Goal: Information Seeking & Learning: Get advice/opinions

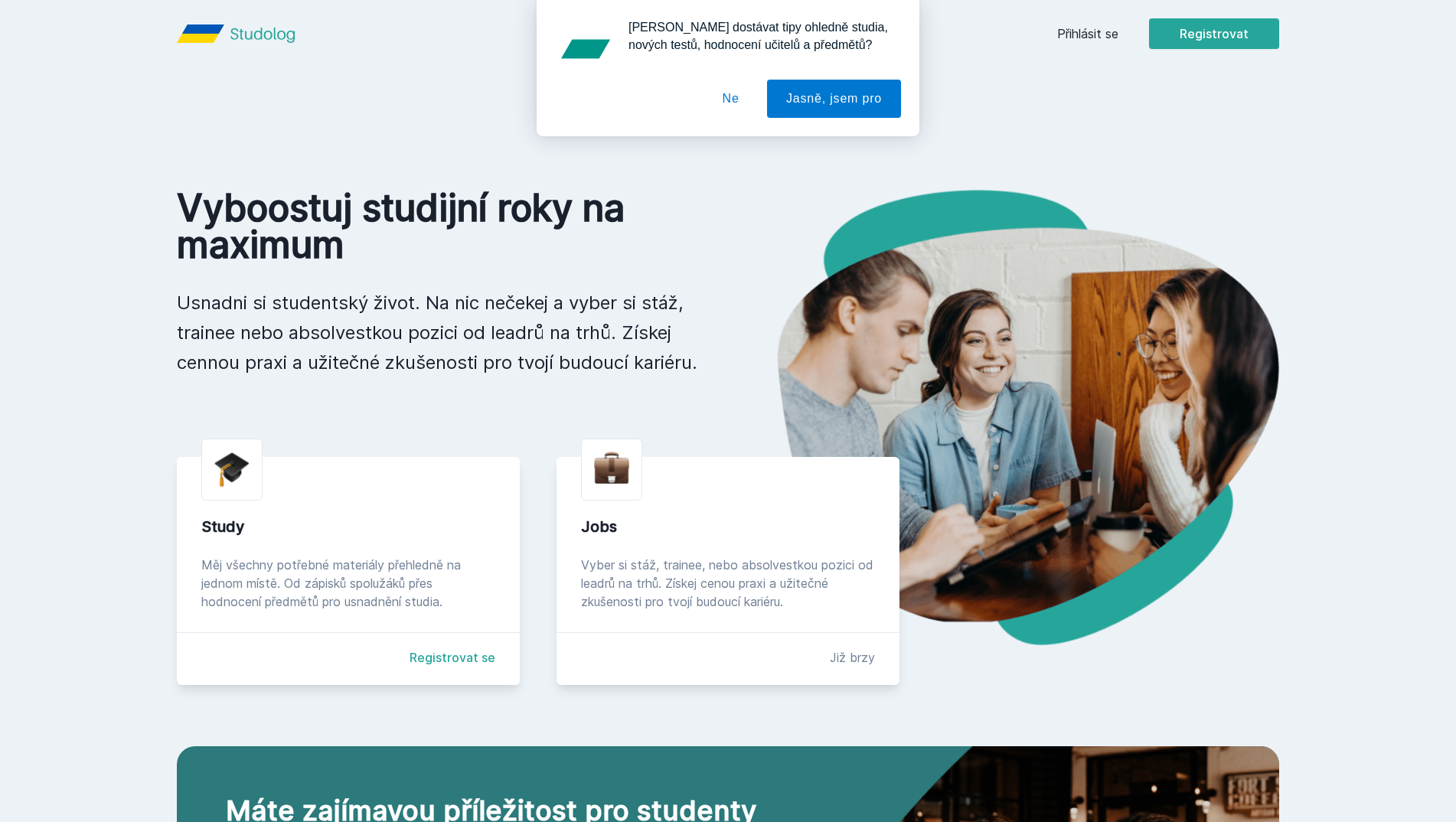
click at [729, 98] on button "Ne" at bounding box center [731, 98] width 55 height 39
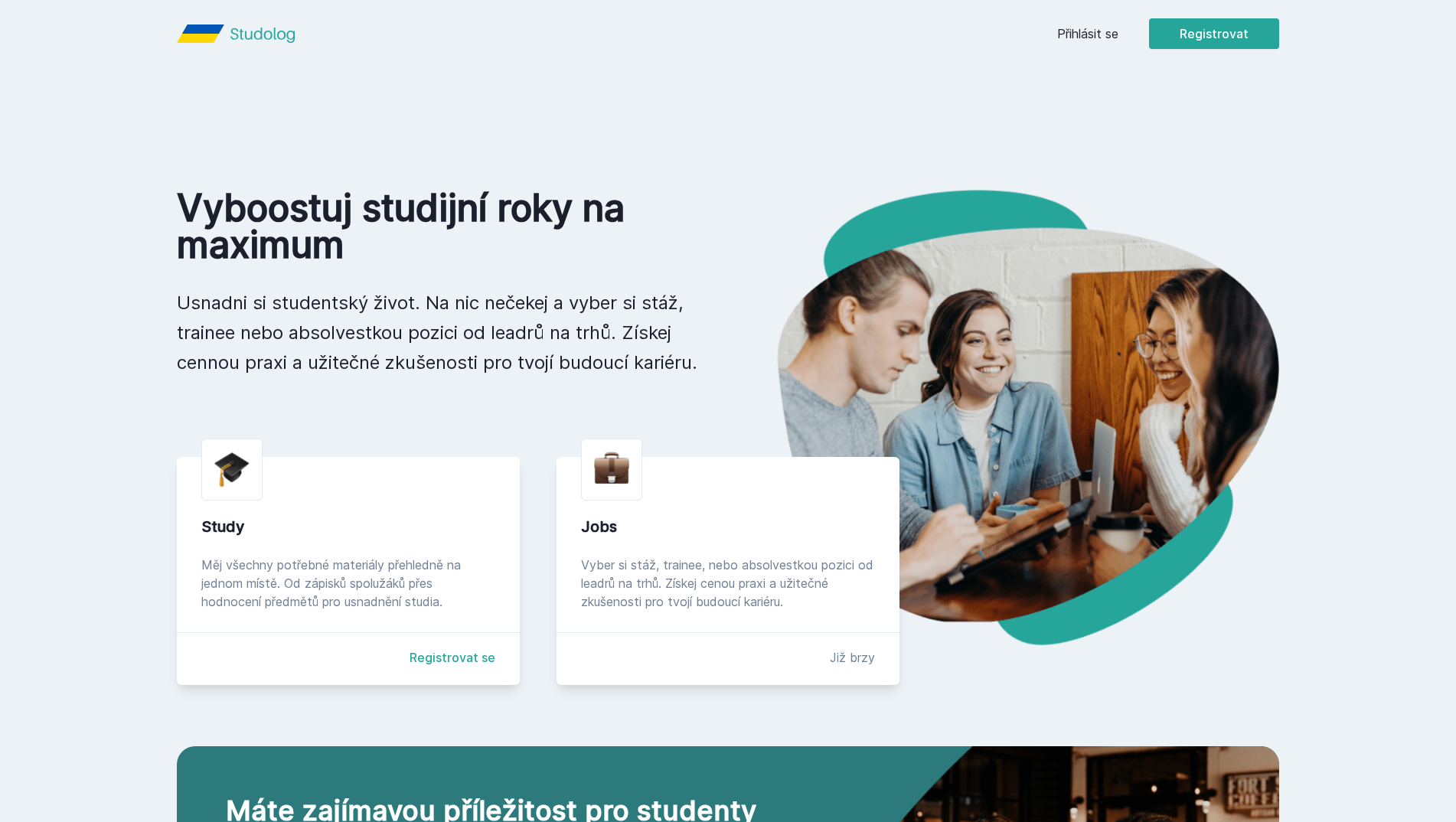
click at [1092, 29] on link "Přihlásit se" at bounding box center [1088, 34] width 62 height 18
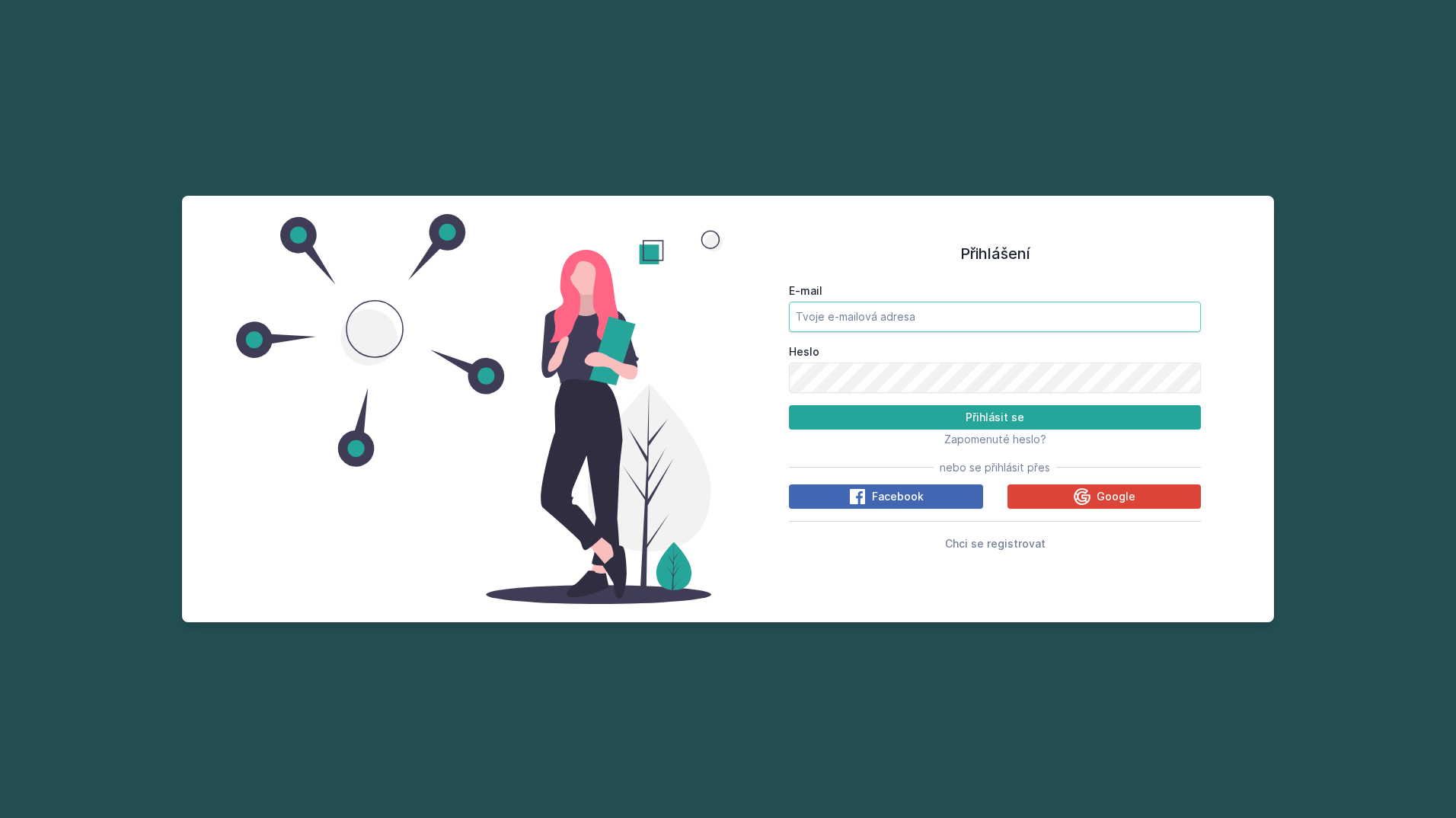
click at [866, 330] on input "E-mail" at bounding box center [994, 316] width 412 height 30
type input "[EMAIL_ADDRESS][DOMAIN_NAME]"
click at [788, 405] on button "Přihlásit se" at bounding box center [994, 417] width 412 height 25
click at [697, 368] on div "Přihlášení E-mail [EMAIL_ADDRESS][DOMAIN_NAME] Heslo Přihlásit se Zapomenuté he…" at bounding box center [728, 409] width 1092 height 427
click at [788, 405] on button "Přihlásit se" at bounding box center [994, 417] width 412 height 25
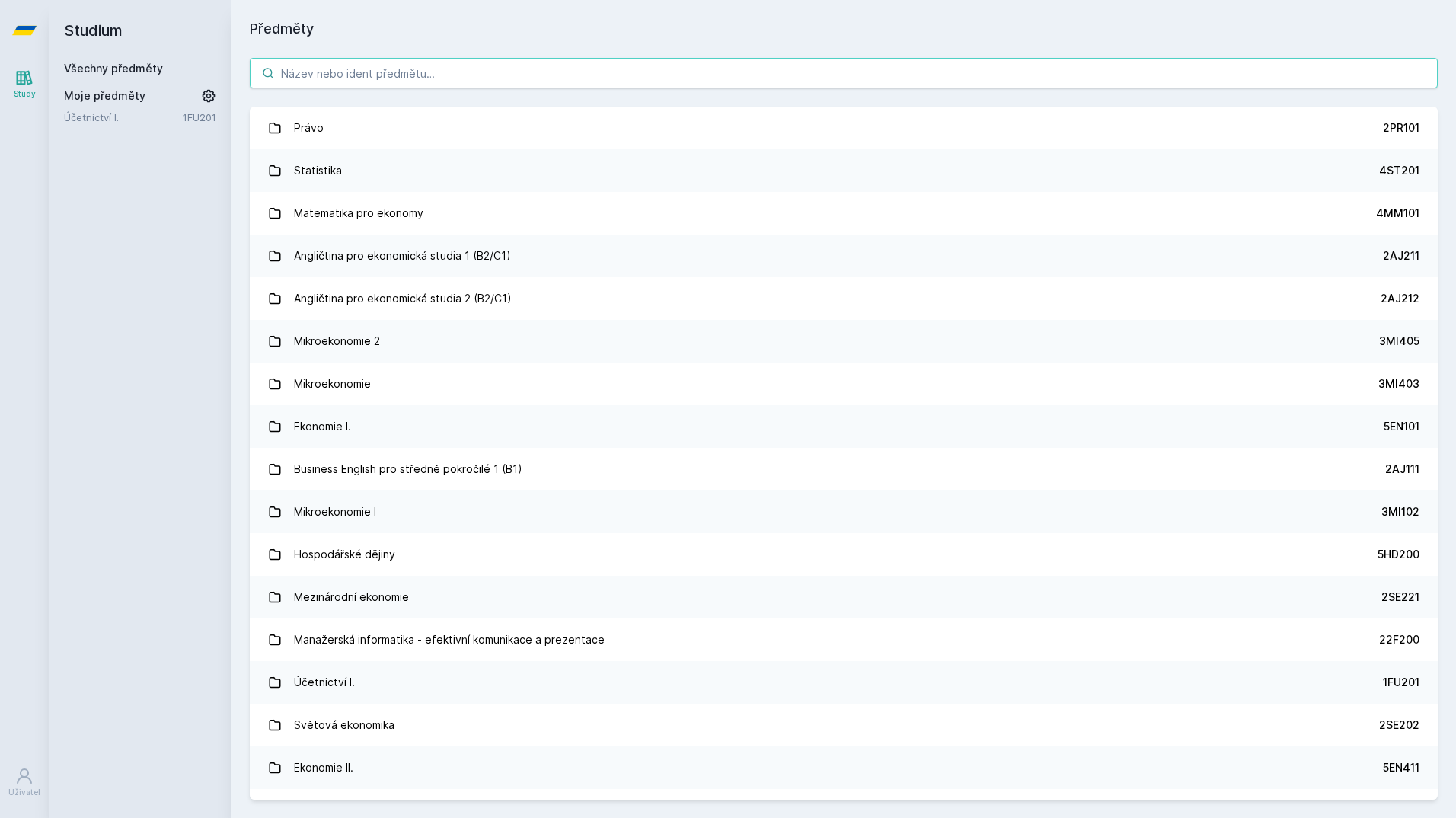
click at [467, 65] on input "search" at bounding box center [843, 72] width 1188 height 30
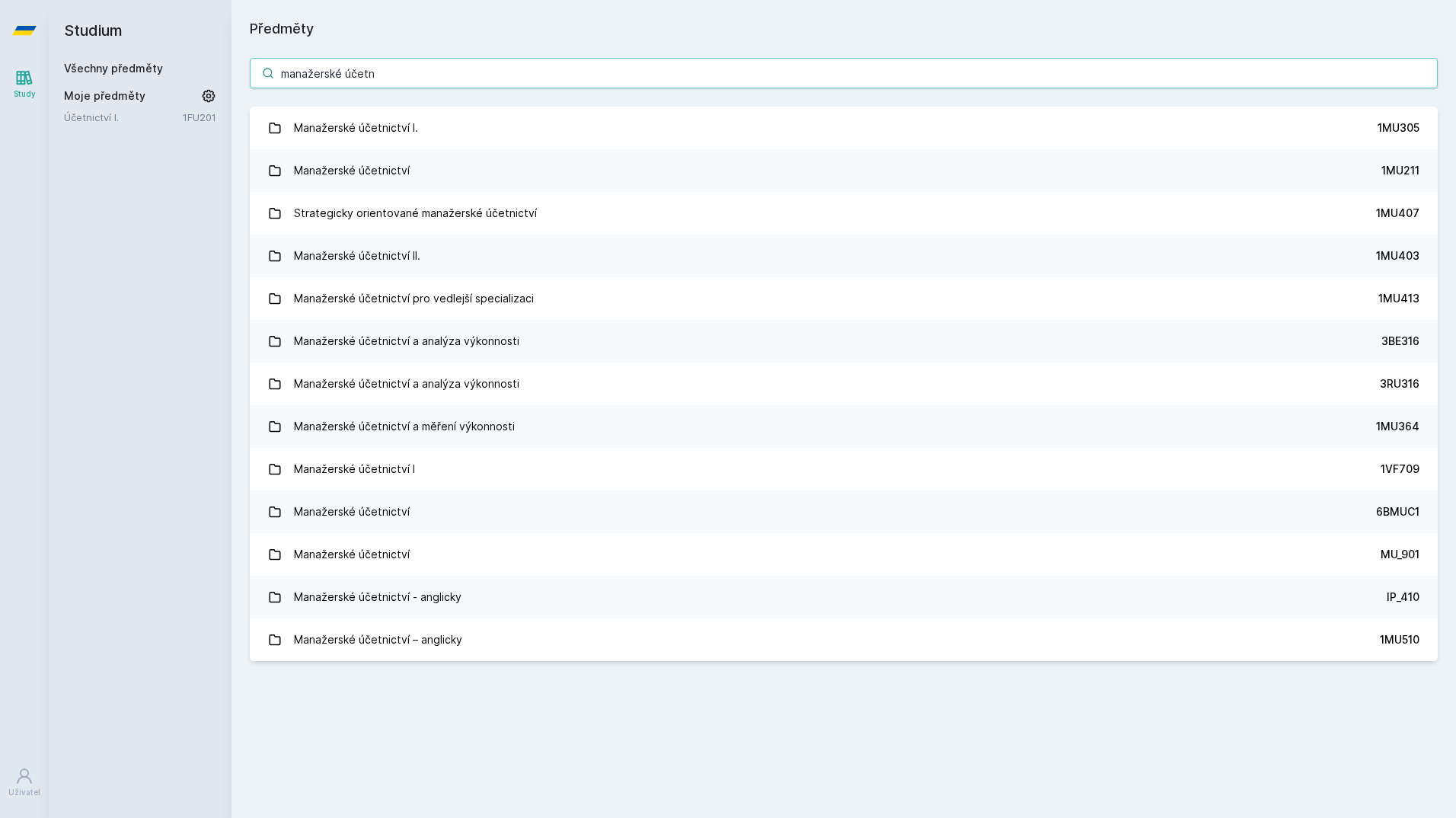
type input "manažerské účetn"
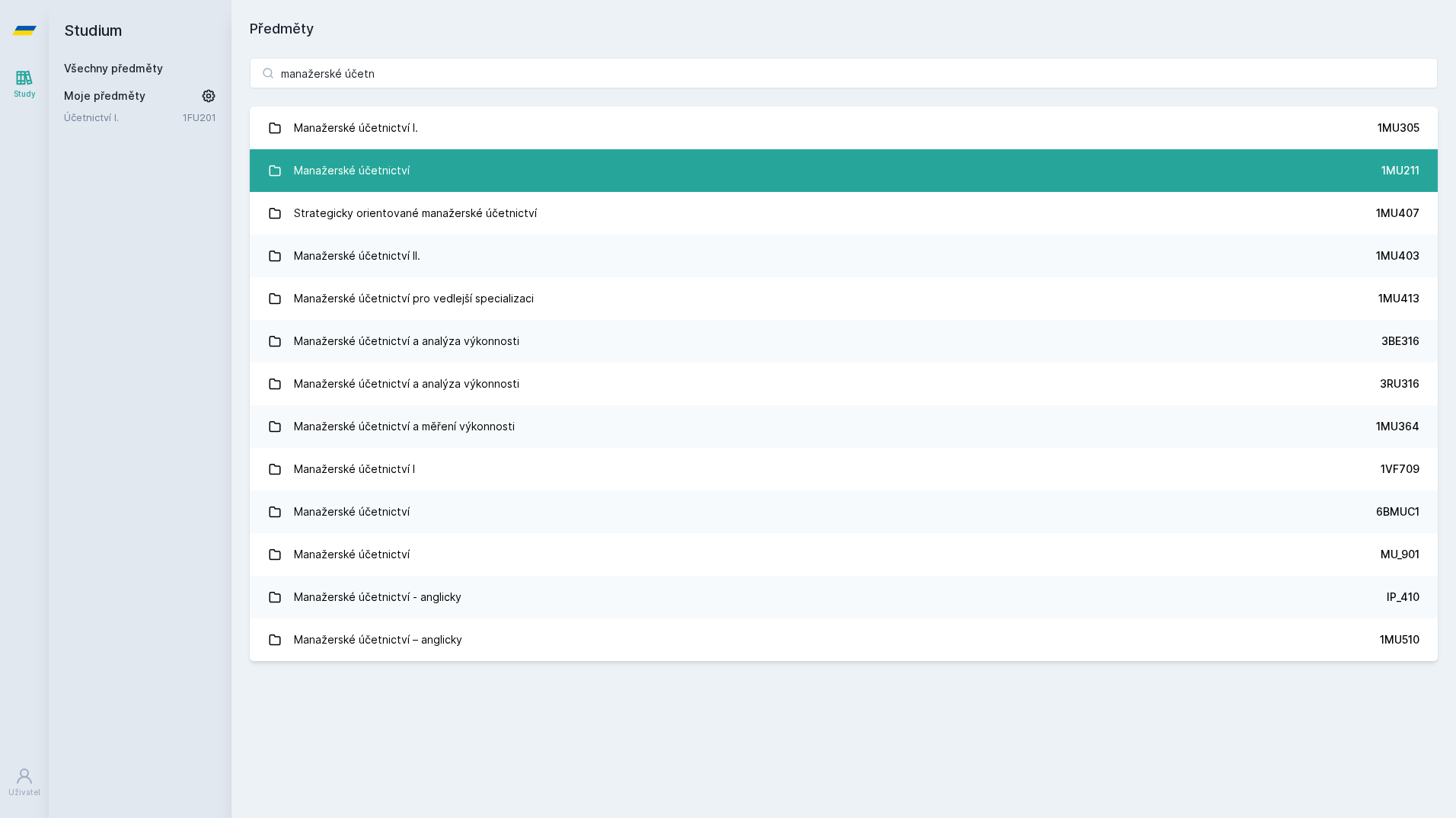
click at [494, 176] on link "Manažerské účetnictví 1MU211" at bounding box center [843, 170] width 1188 height 43
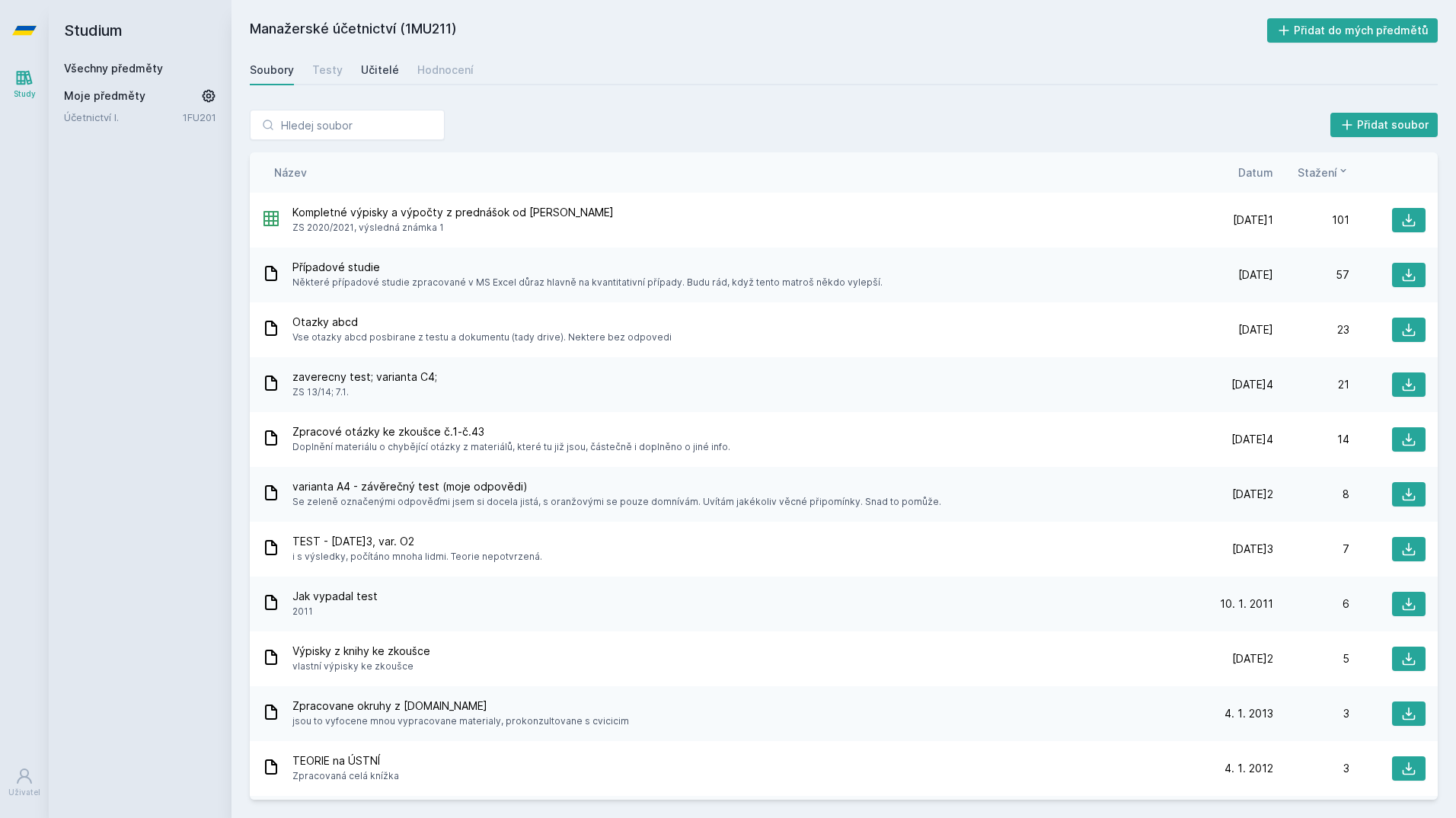
click at [384, 59] on link "Učitelé" at bounding box center [380, 70] width 38 height 30
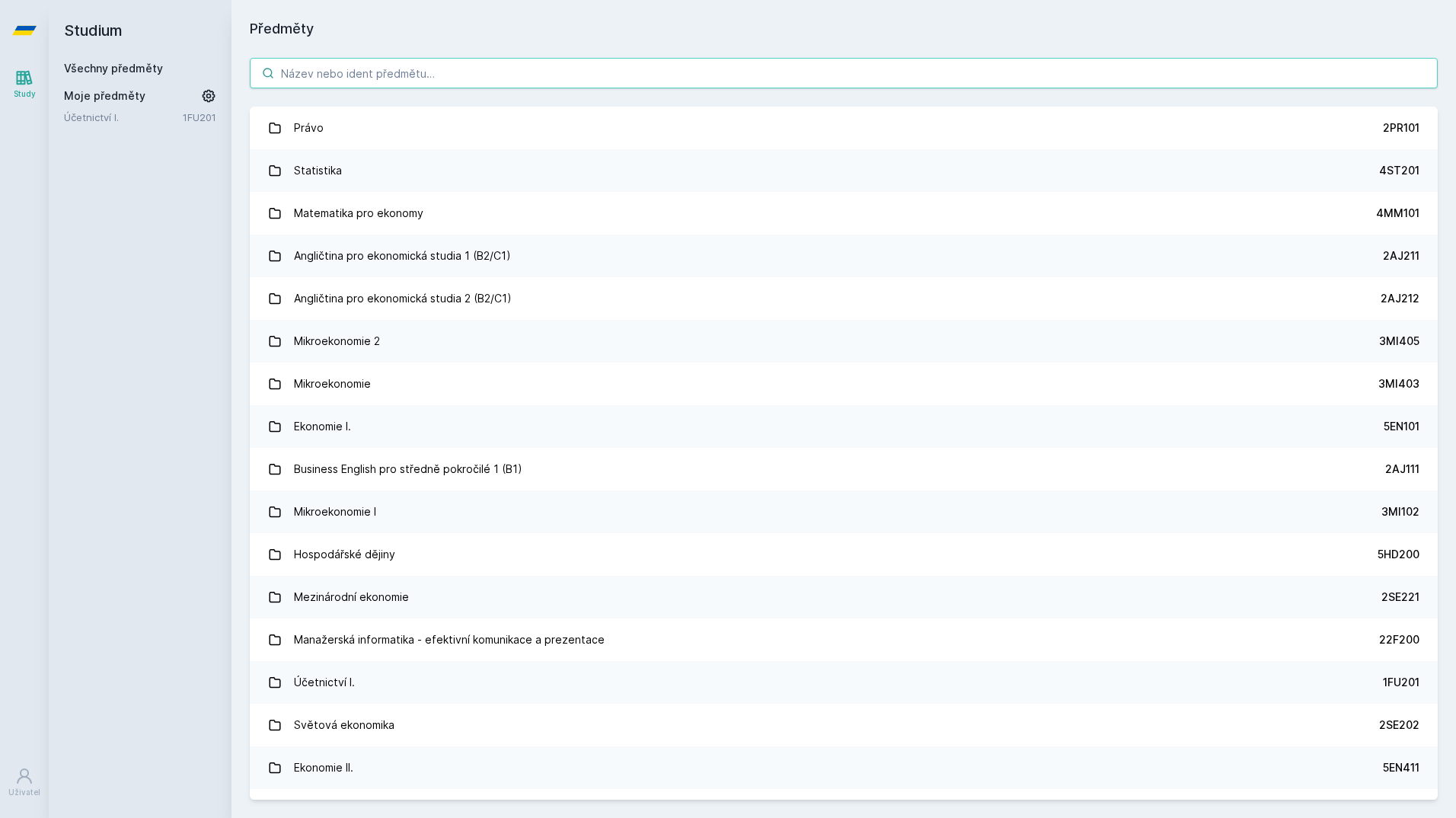
click at [325, 79] on input "search" at bounding box center [843, 72] width 1188 height 30
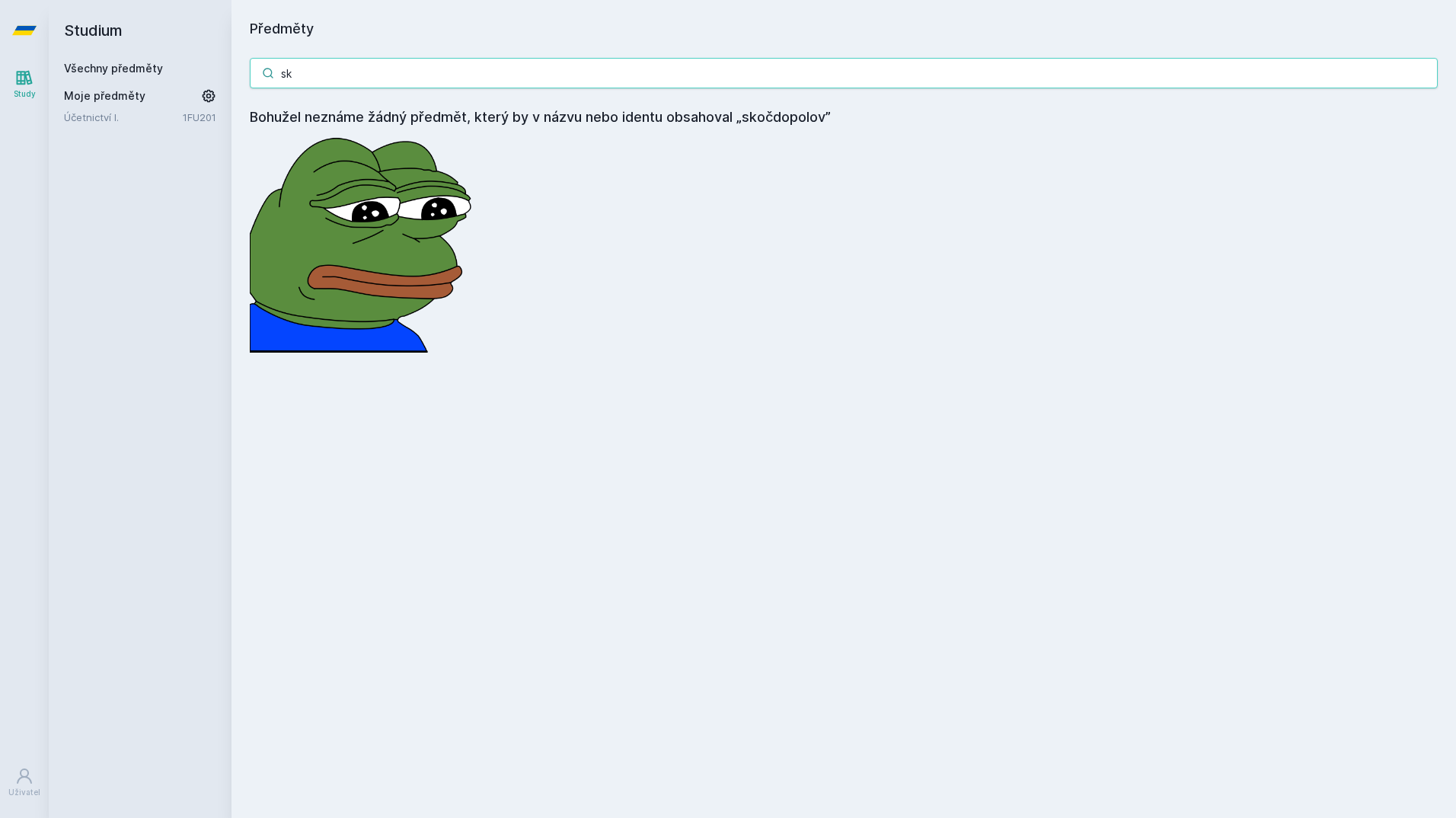
type input "s"
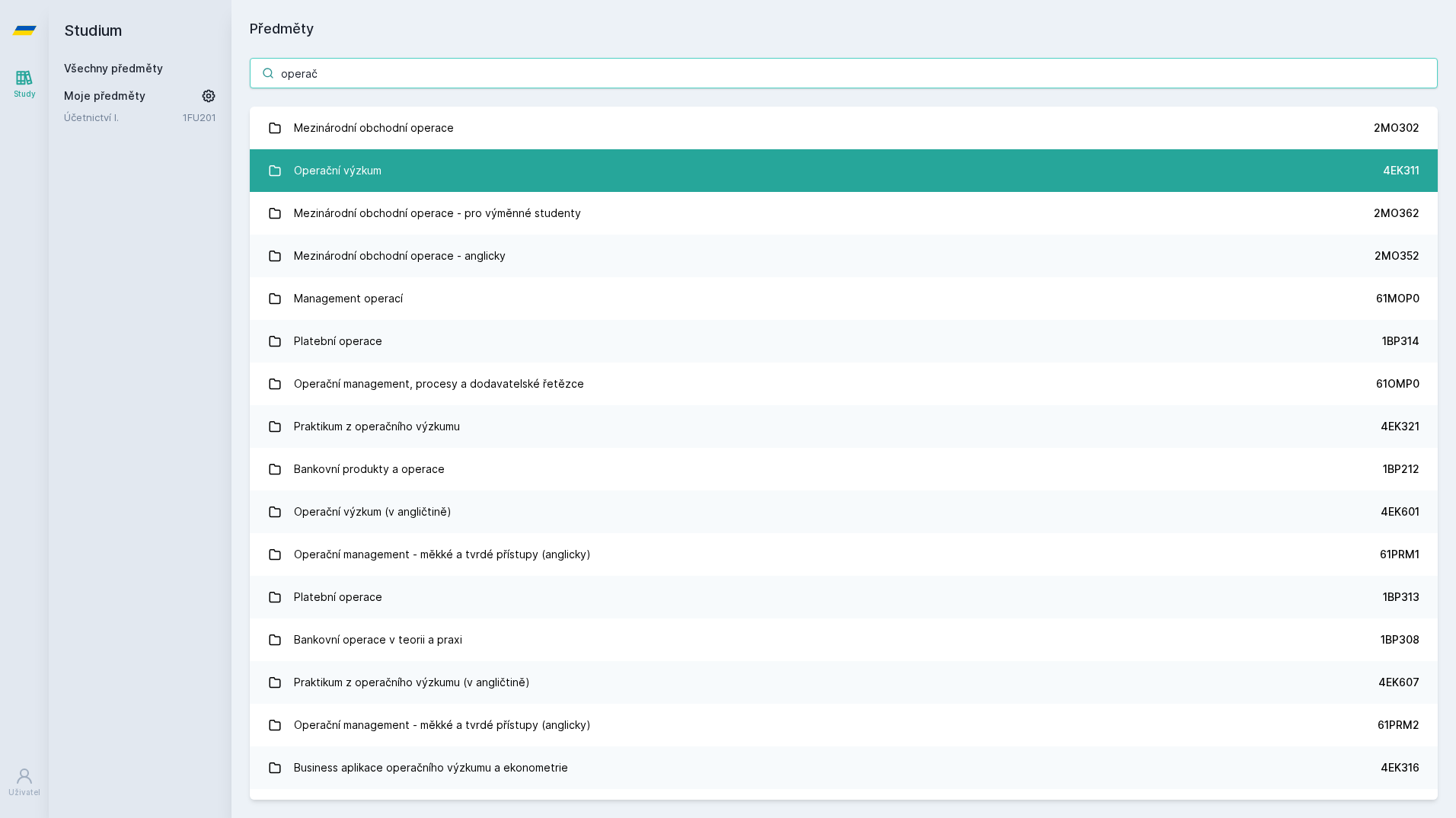
type input "operač"
click at [350, 153] on link "Operační výzkum 4EK311" at bounding box center [843, 170] width 1188 height 43
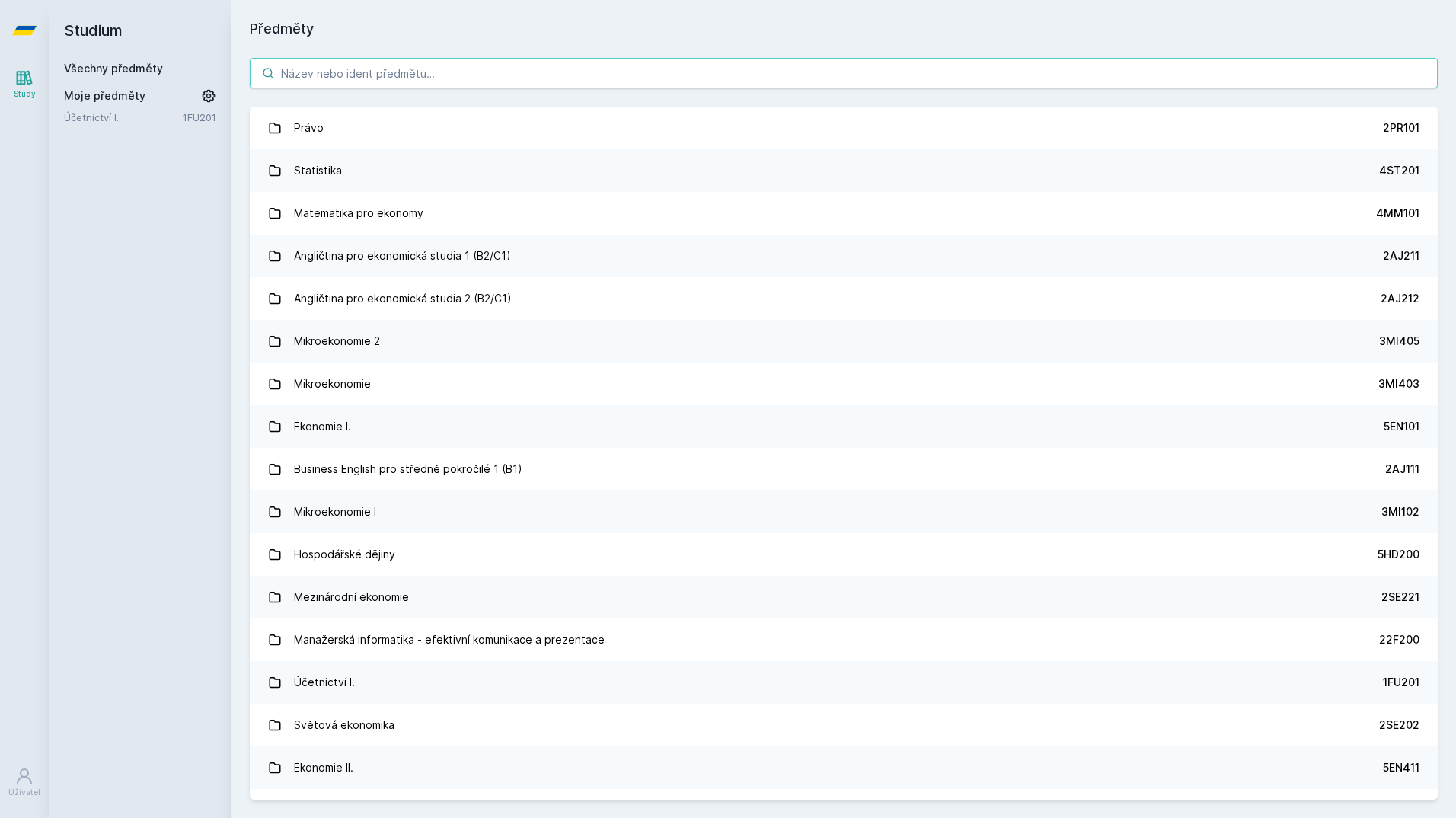
click at [346, 68] on input "search" at bounding box center [843, 72] width 1188 height 30
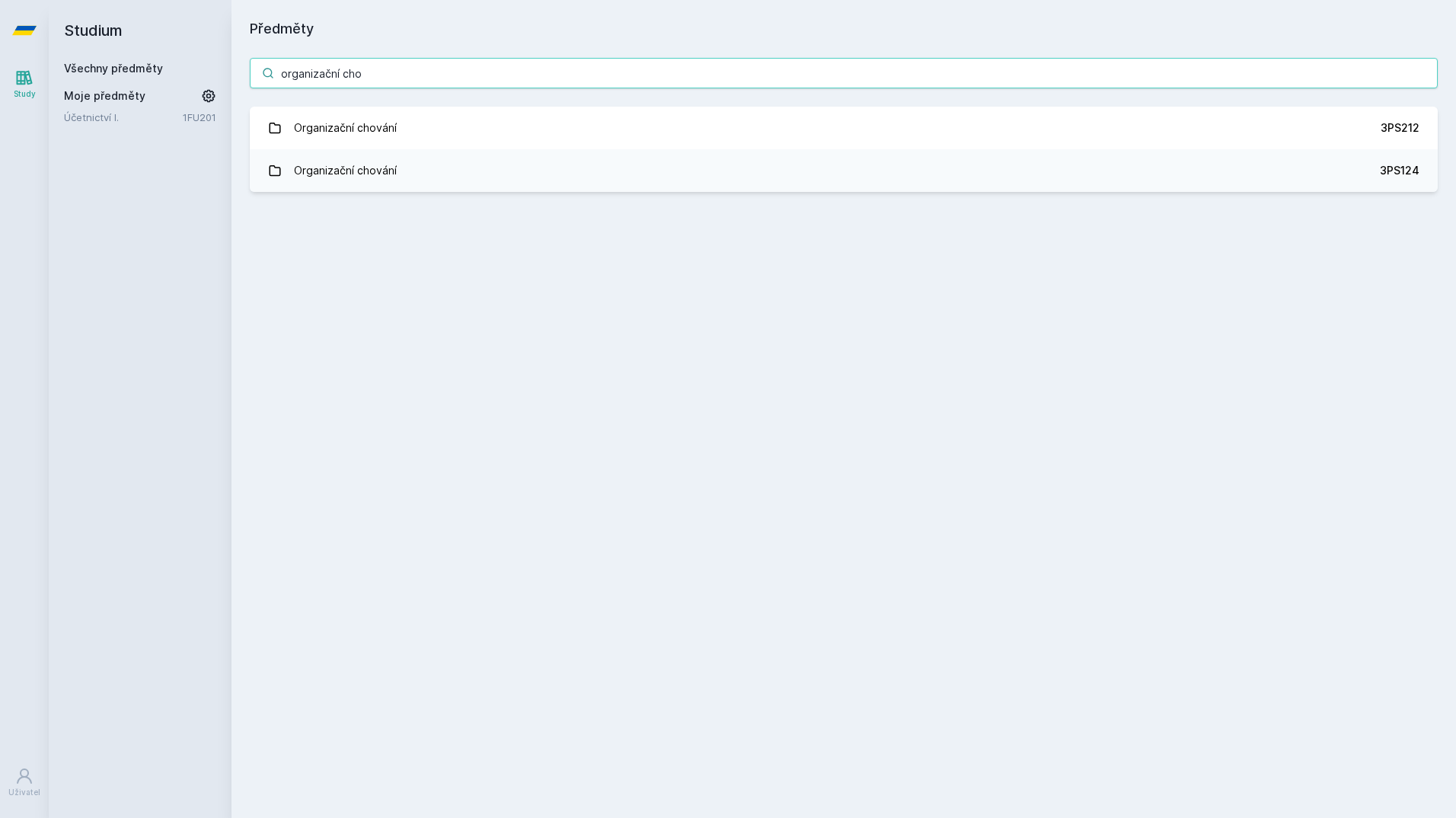
type input "organizační cho"
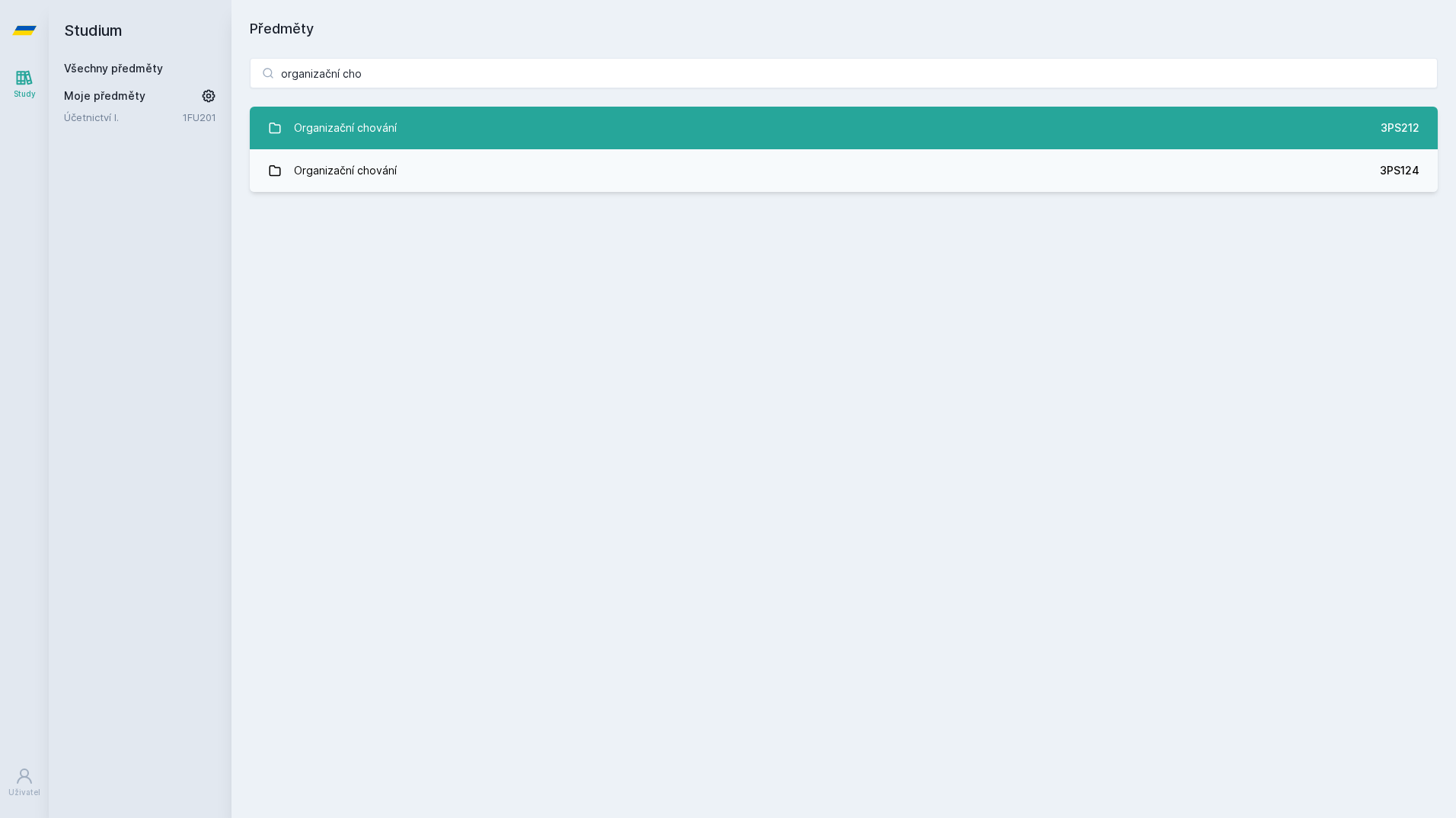
click at [614, 122] on link "Organizační chování 3PS212" at bounding box center [843, 127] width 1188 height 43
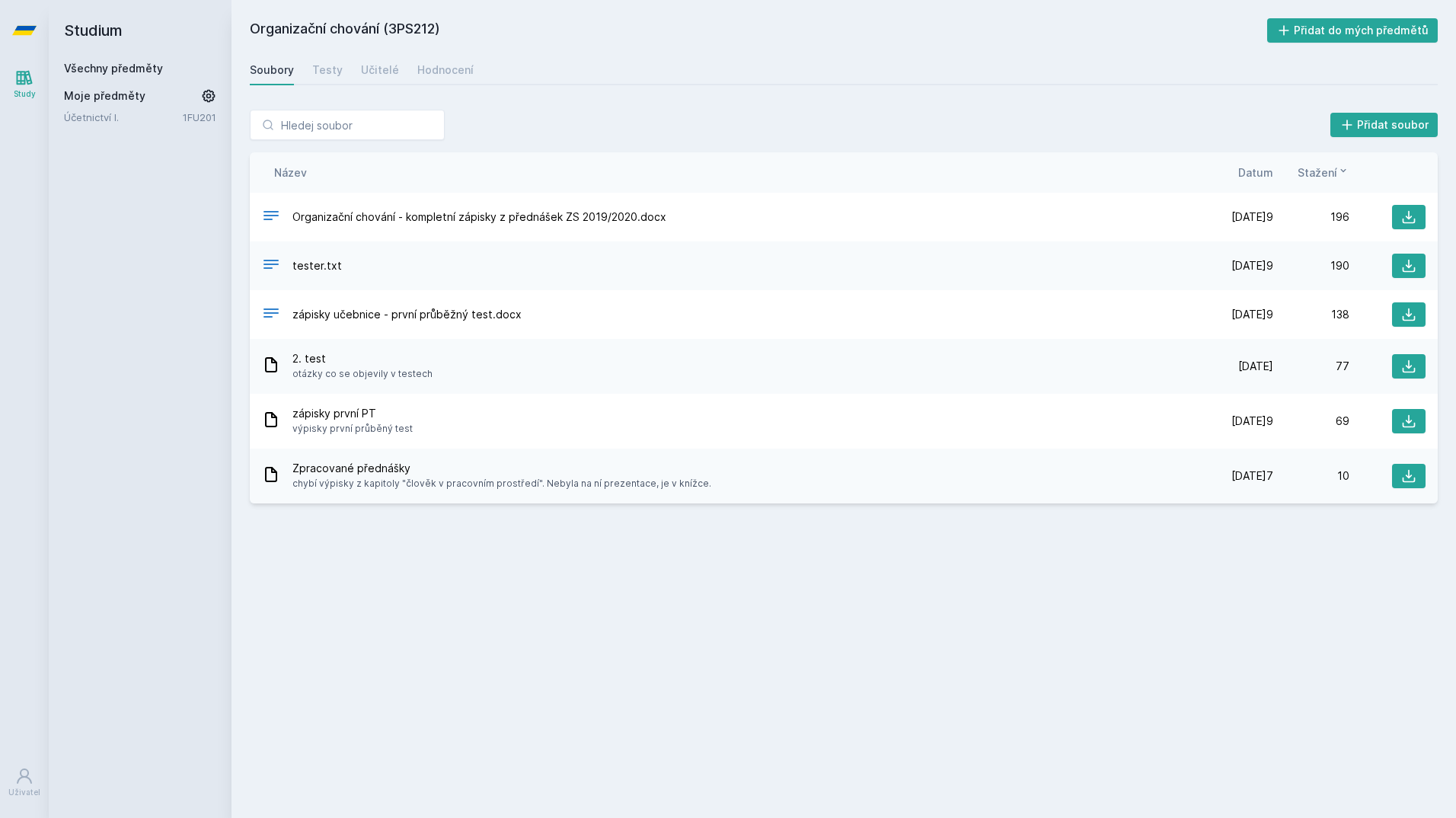
click at [356, 75] on div "Soubory Testy Učitelé Hodnocení" at bounding box center [843, 70] width 1188 height 30
click at [366, 66] on div "Učitelé" at bounding box center [380, 70] width 38 height 16
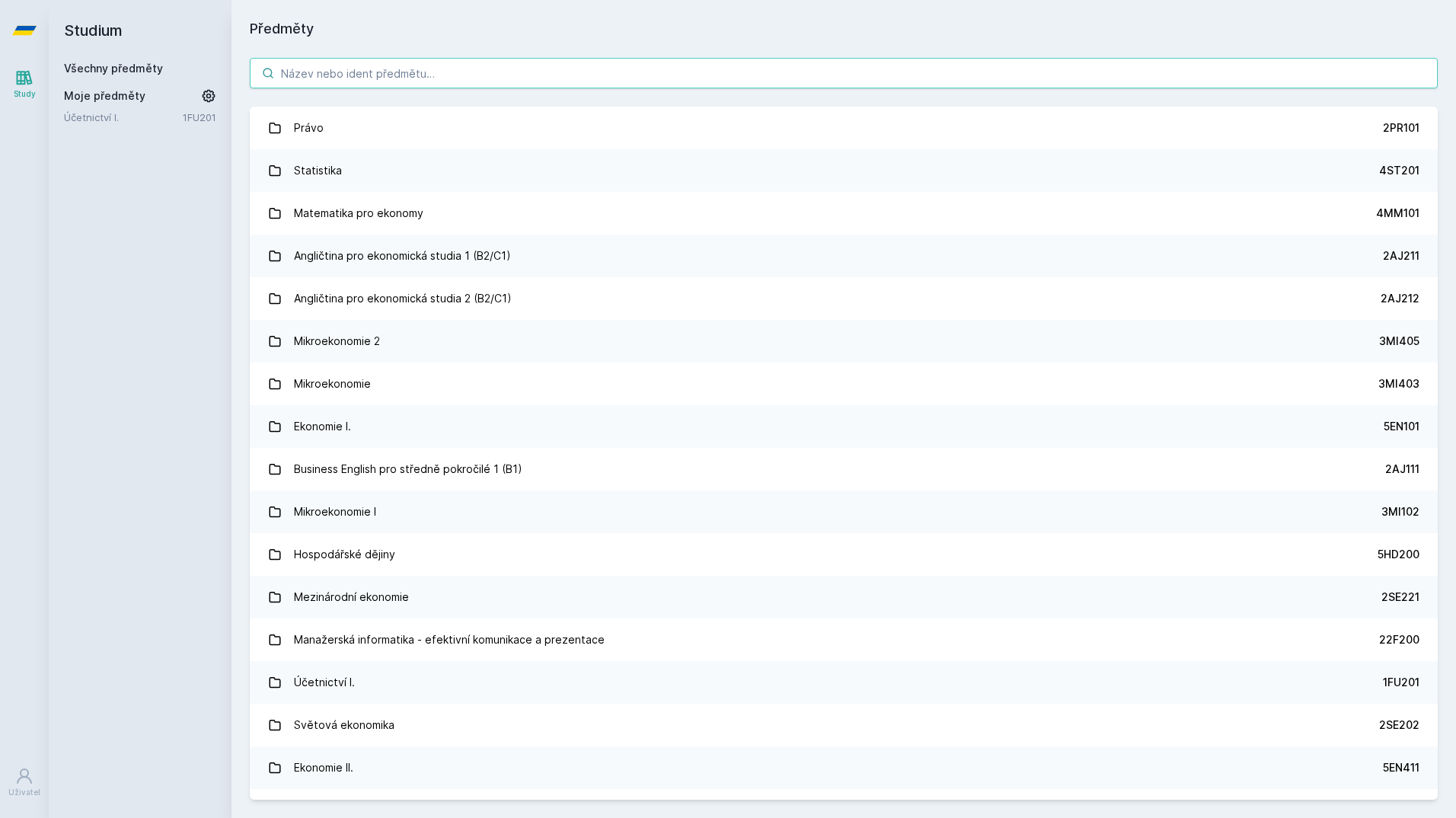
click at [326, 65] on input "search" at bounding box center [843, 72] width 1188 height 30
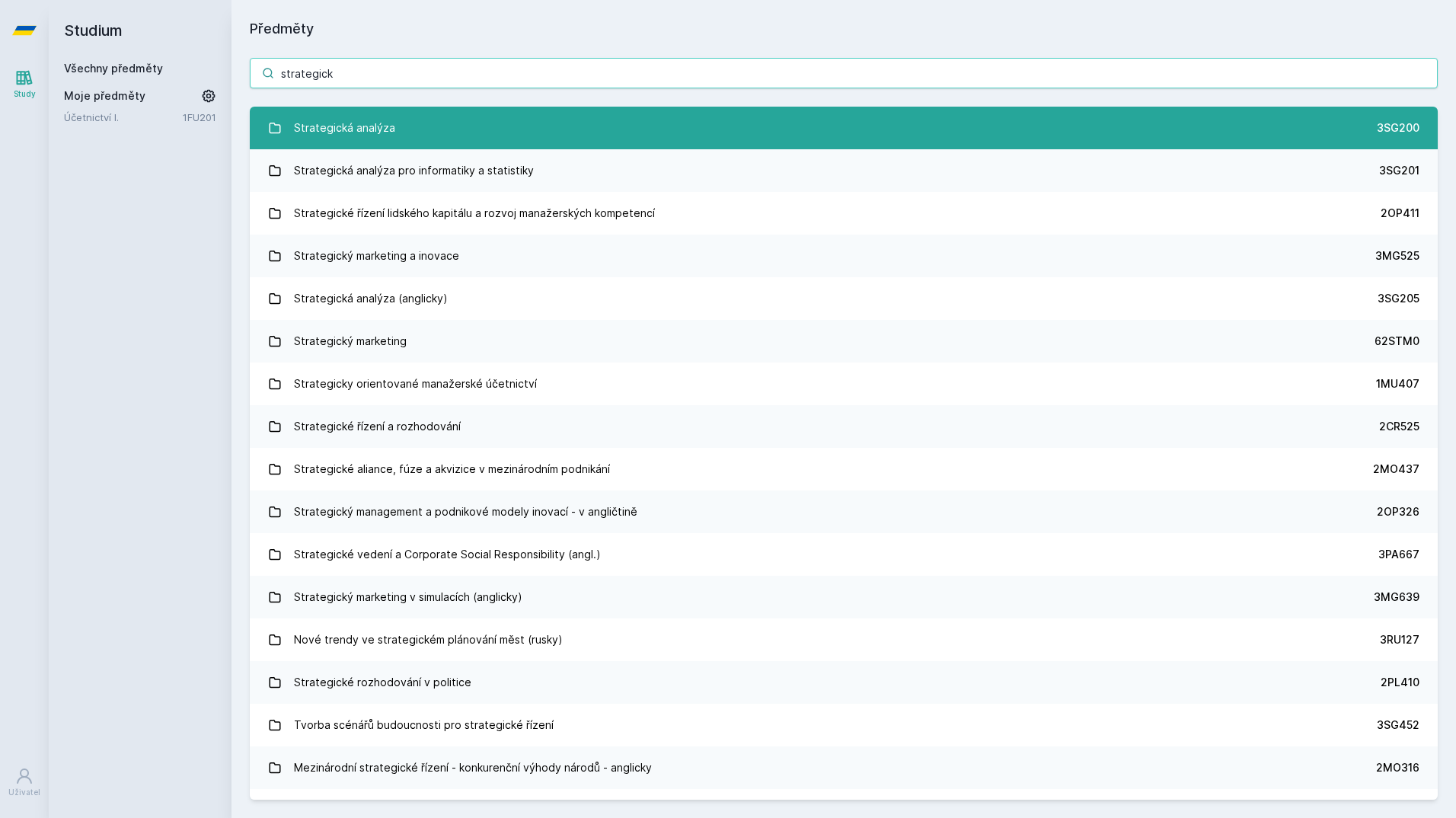
type input "strategick"
click at [347, 130] on div "Strategická analýza" at bounding box center [344, 127] width 102 height 30
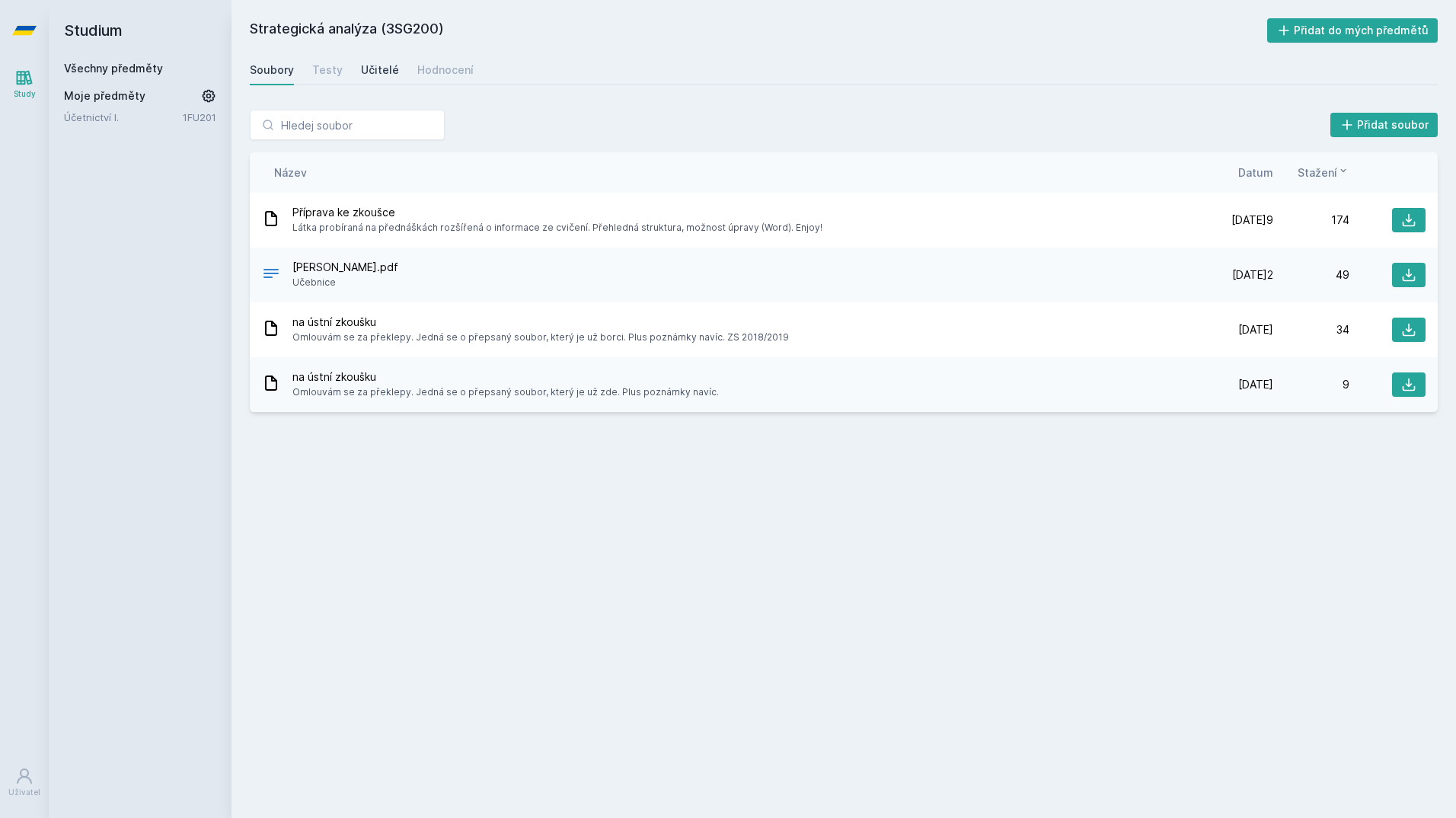
click at [375, 70] on div "Učitelé" at bounding box center [380, 70] width 38 height 16
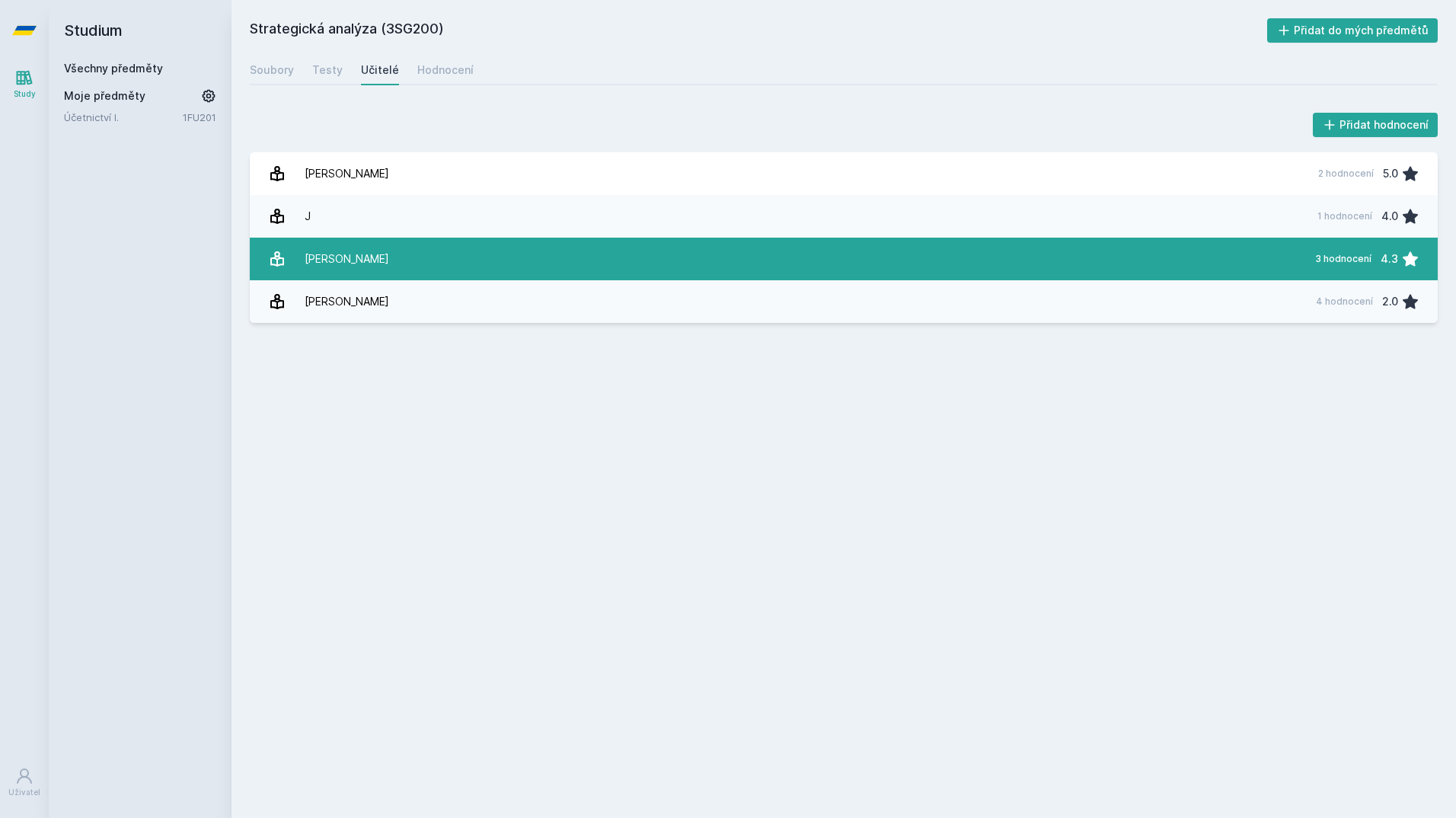
click at [373, 265] on link "[PERSON_NAME] 3 hodnocení 4.3" at bounding box center [843, 258] width 1188 height 43
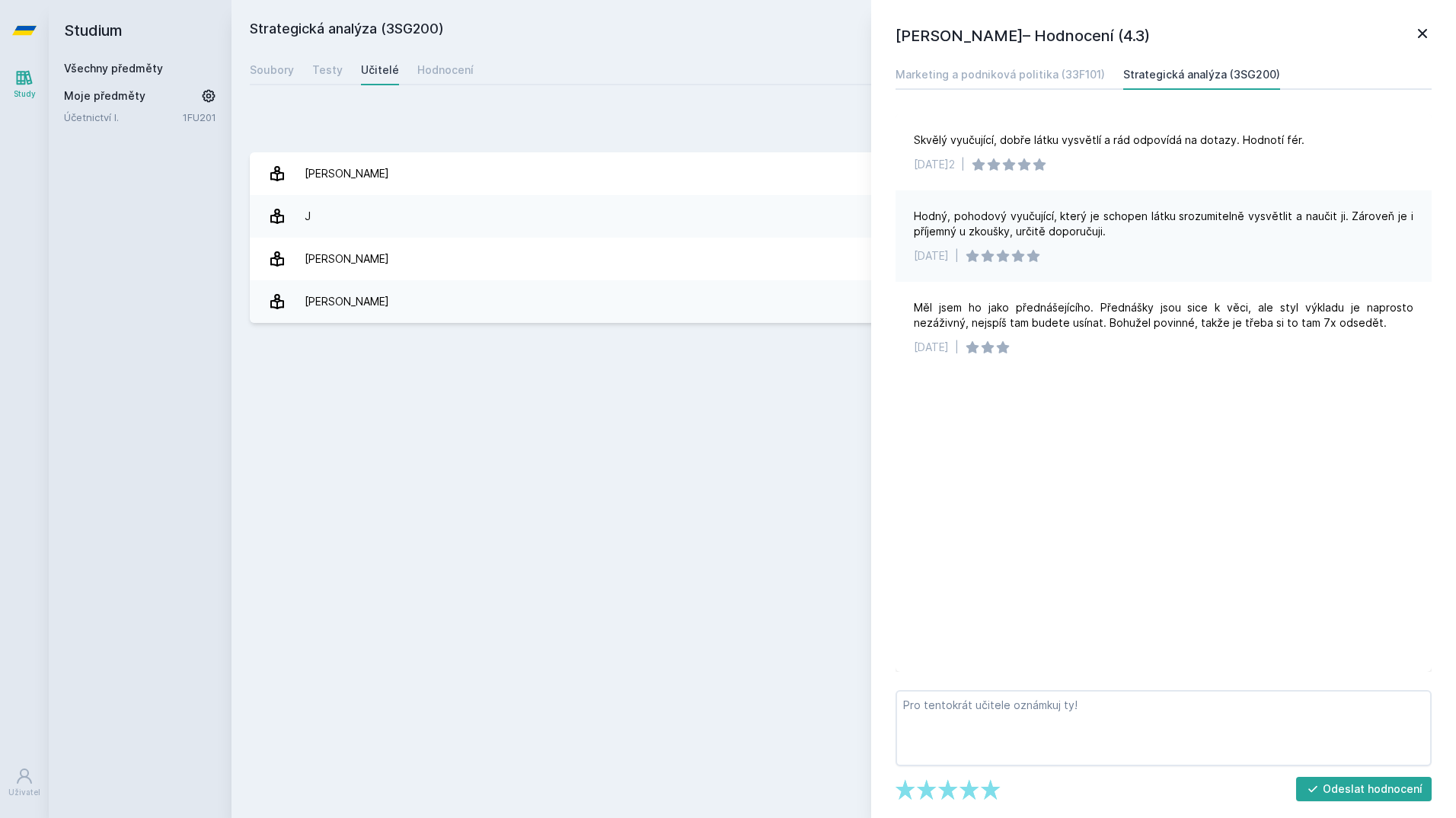
click at [1420, 36] on icon at bounding box center [1422, 34] width 9 height 9
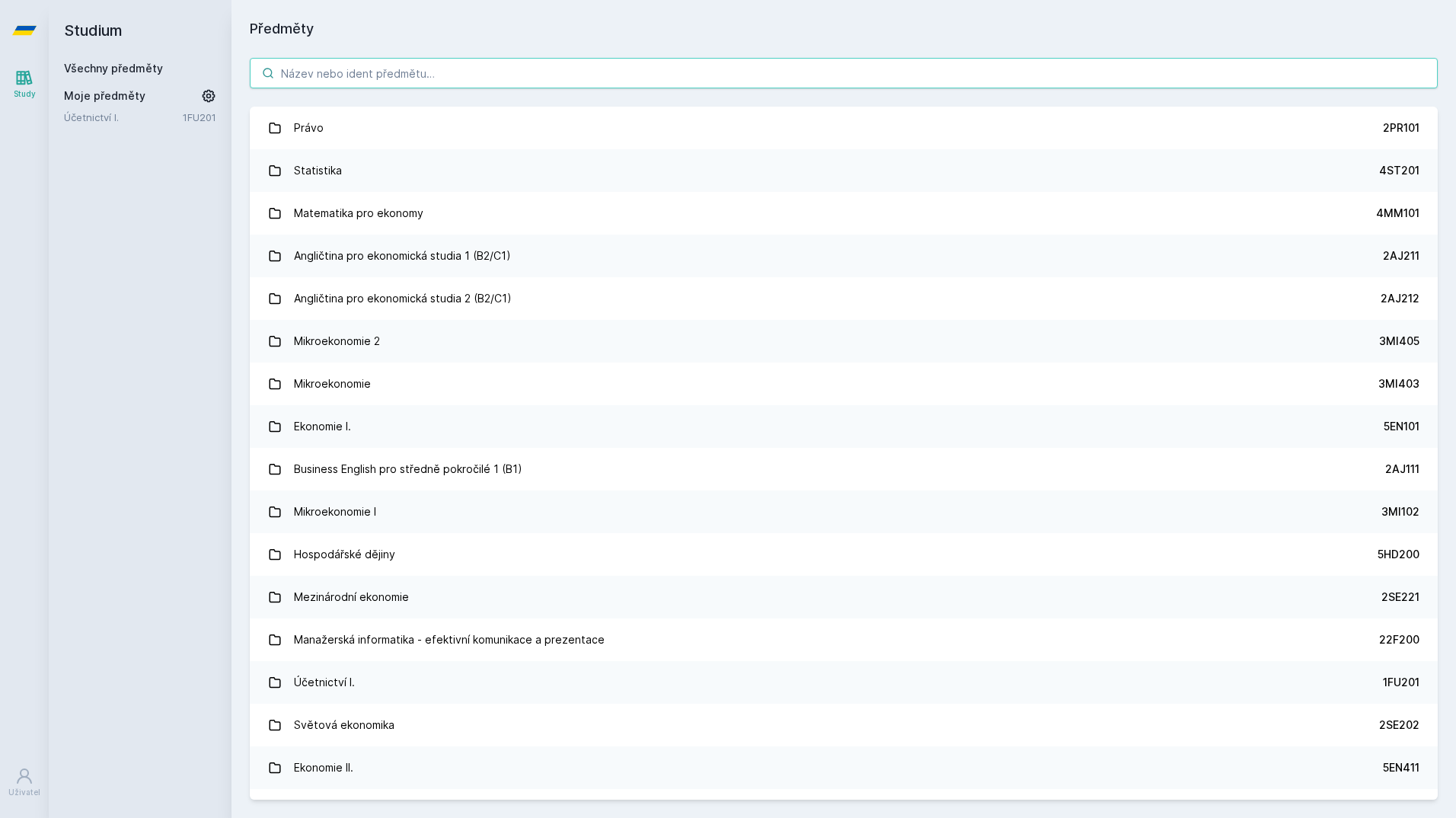
click at [386, 75] on input "search" at bounding box center [843, 72] width 1188 height 30
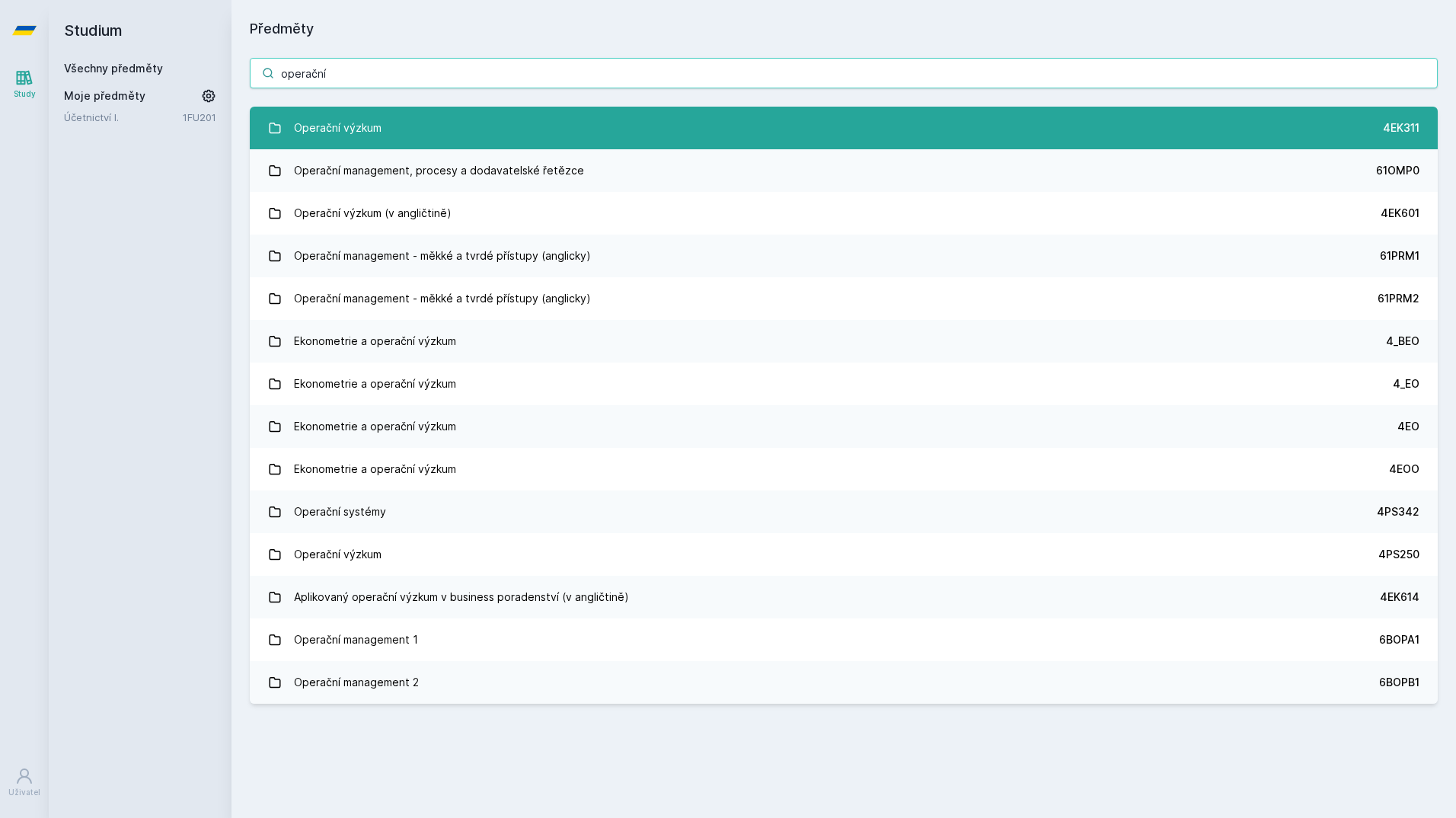
type input "operační"
click at [458, 117] on link "Operační výzkum 4EK311" at bounding box center [843, 127] width 1188 height 43
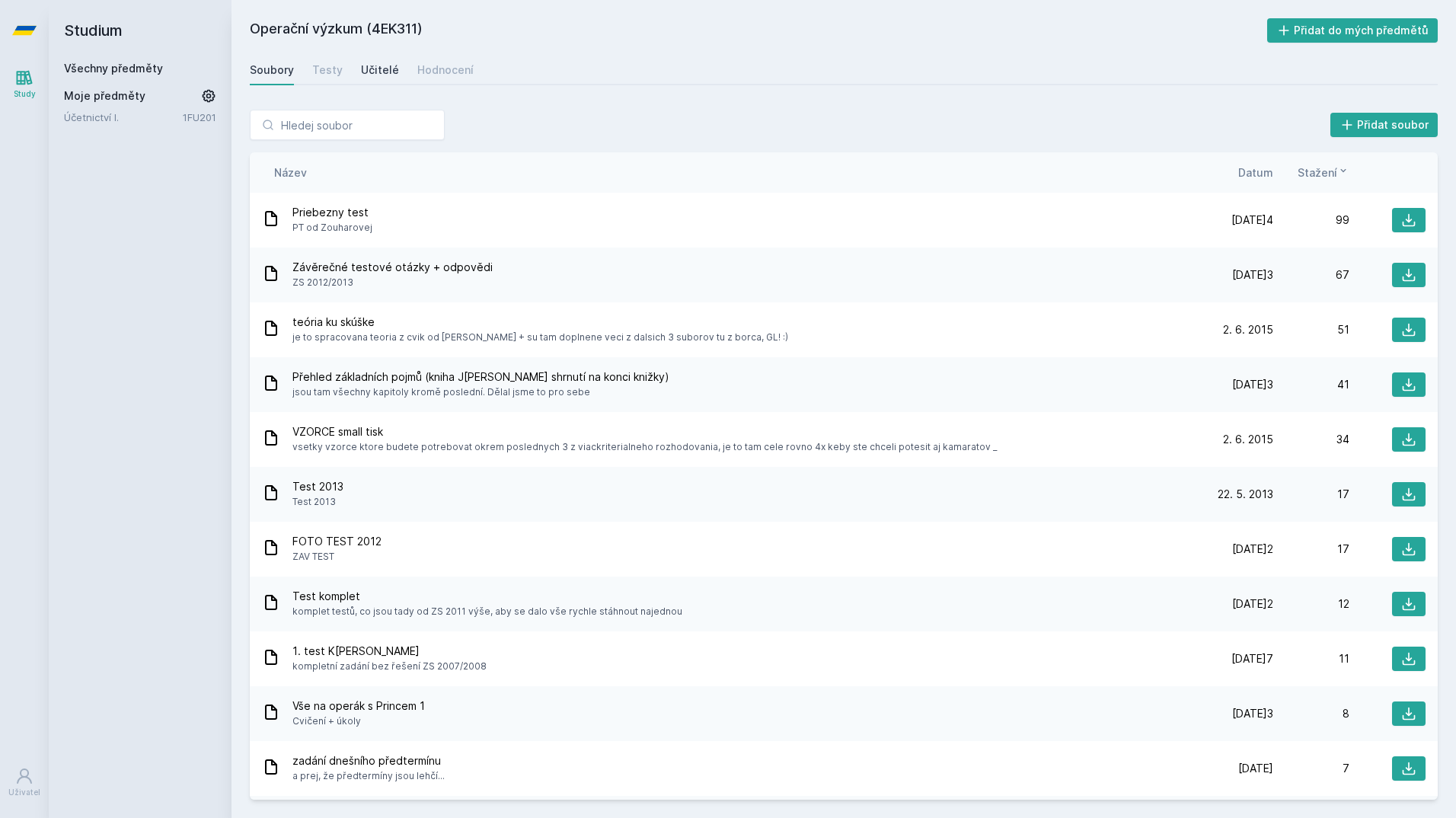
click at [384, 72] on div "Učitelé" at bounding box center [380, 70] width 38 height 16
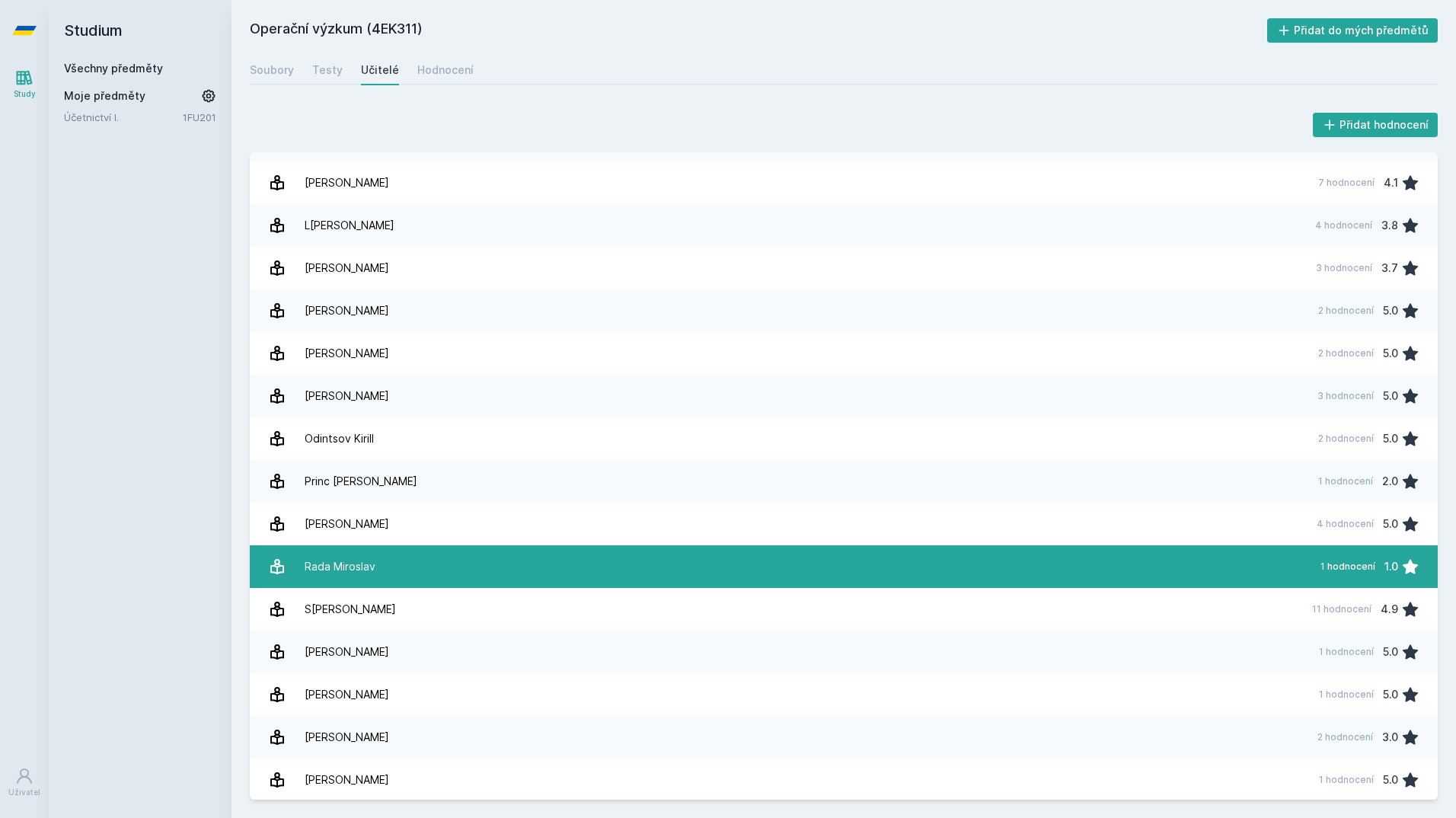
scroll to position [419, 0]
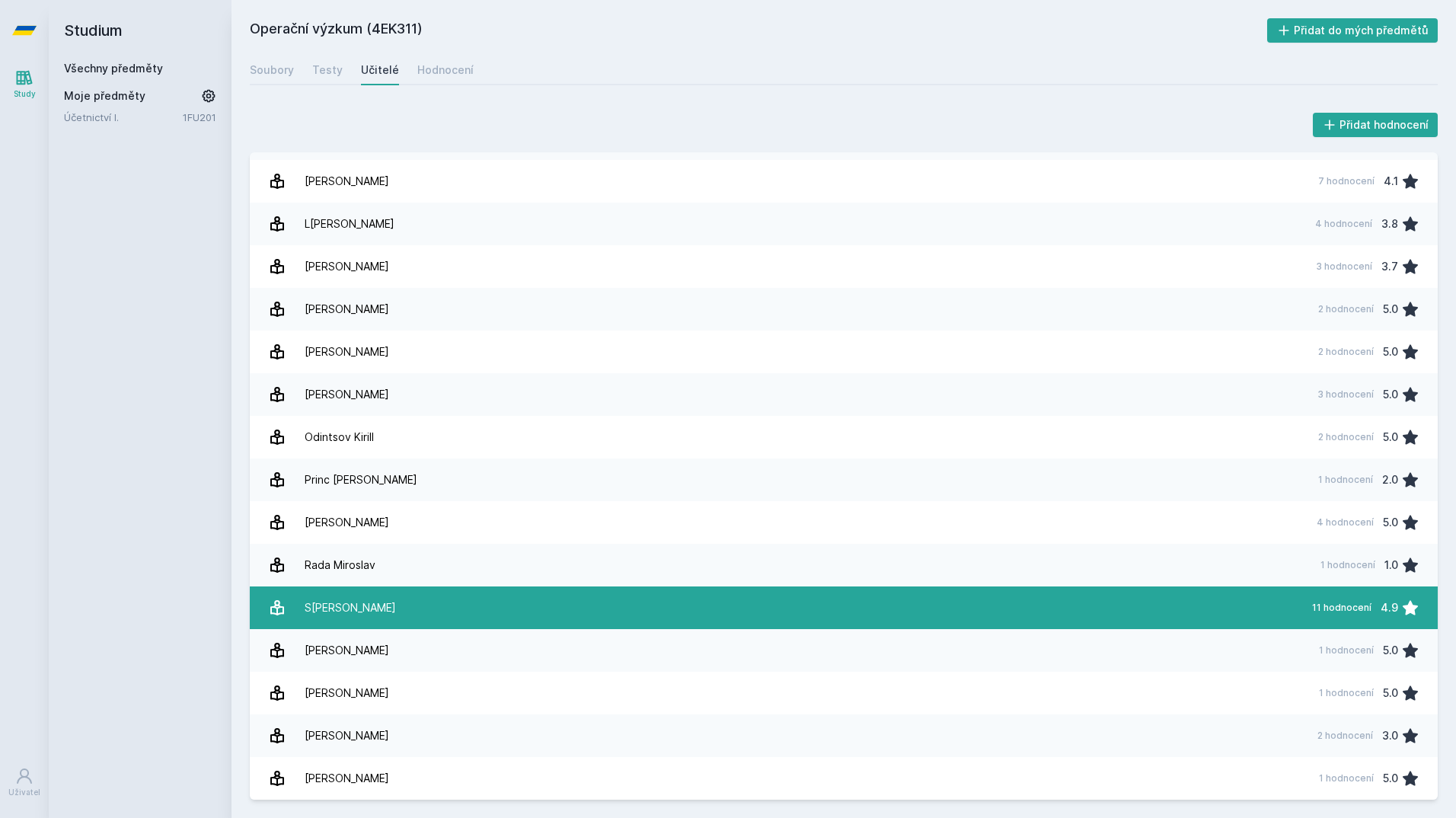
click at [382, 595] on div "S[PERSON_NAME]" at bounding box center [351, 607] width 92 height 30
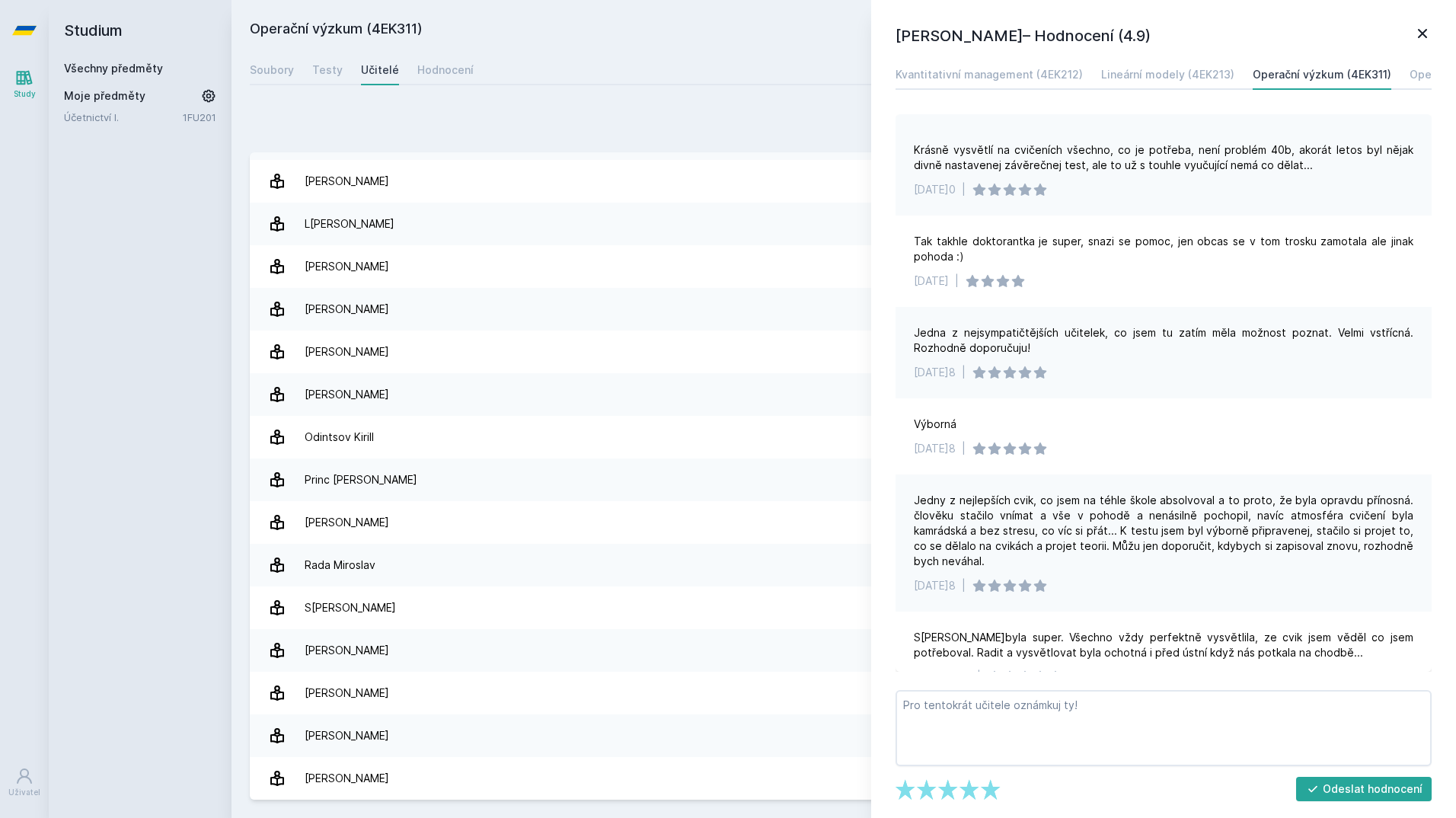
scroll to position [508, 0]
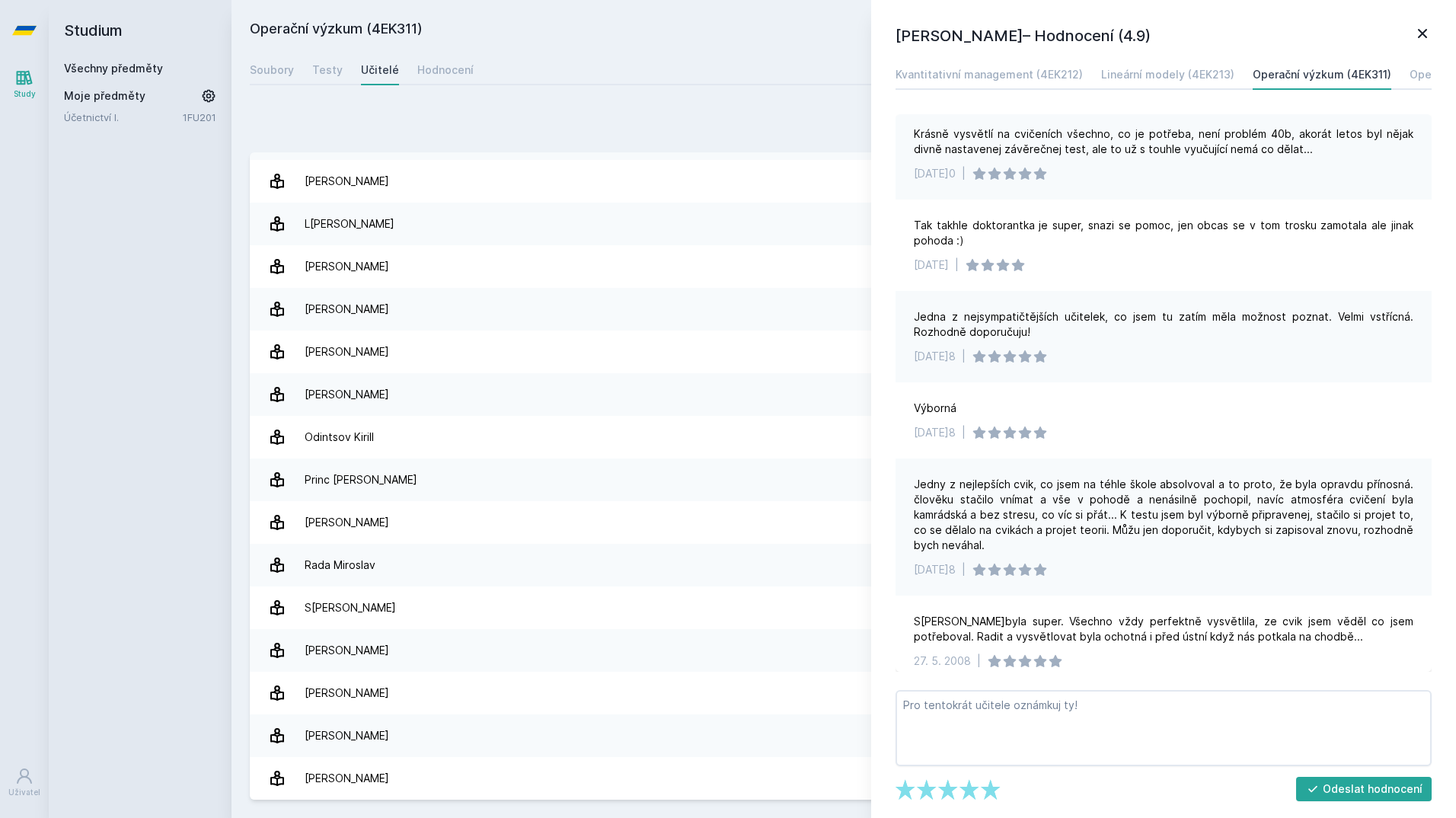
click at [1416, 33] on icon at bounding box center [1422, 34] width 18 height 18
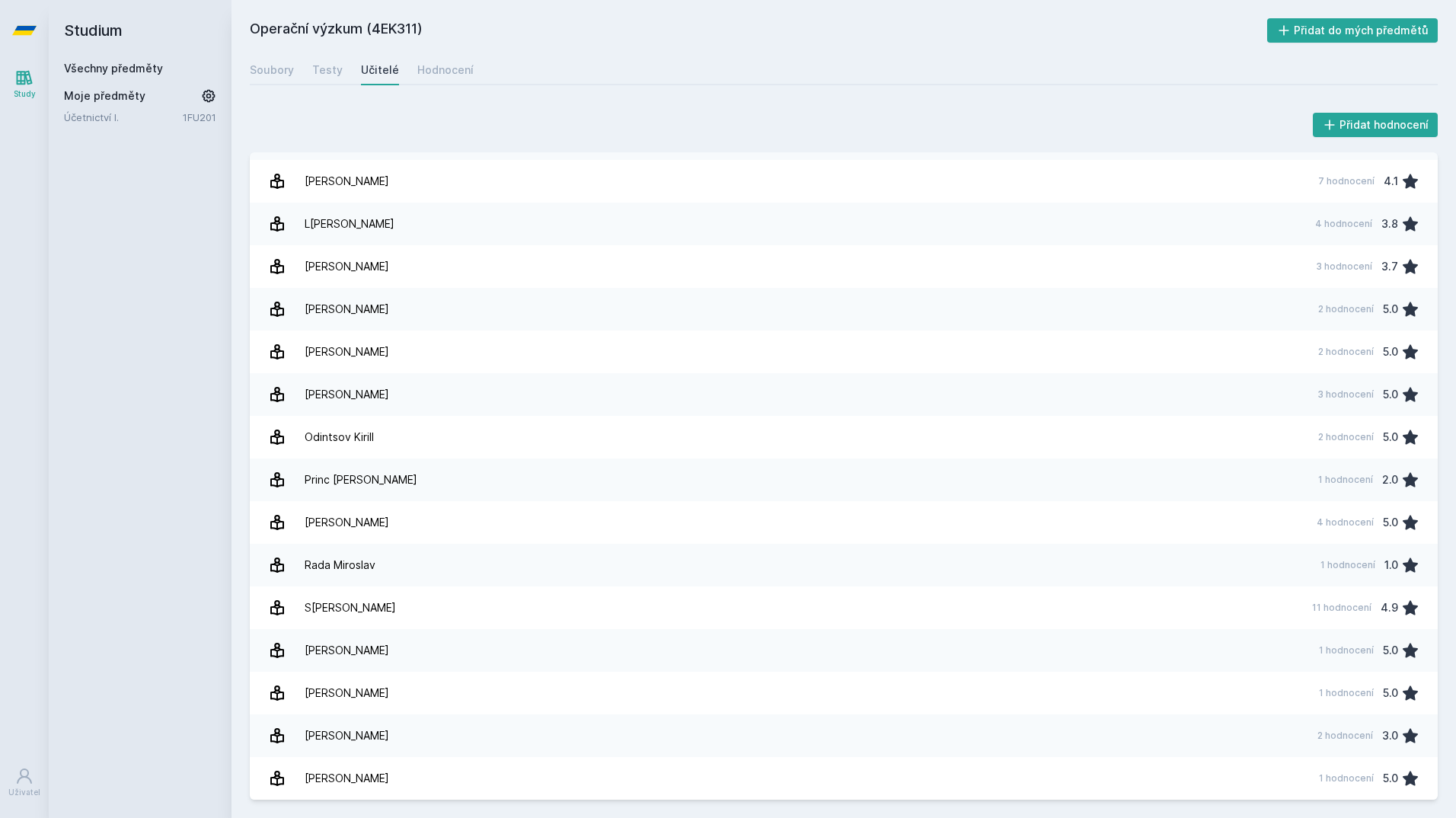
click at [8, 3] on link at bounding box center [24, 30] width 49 height 61
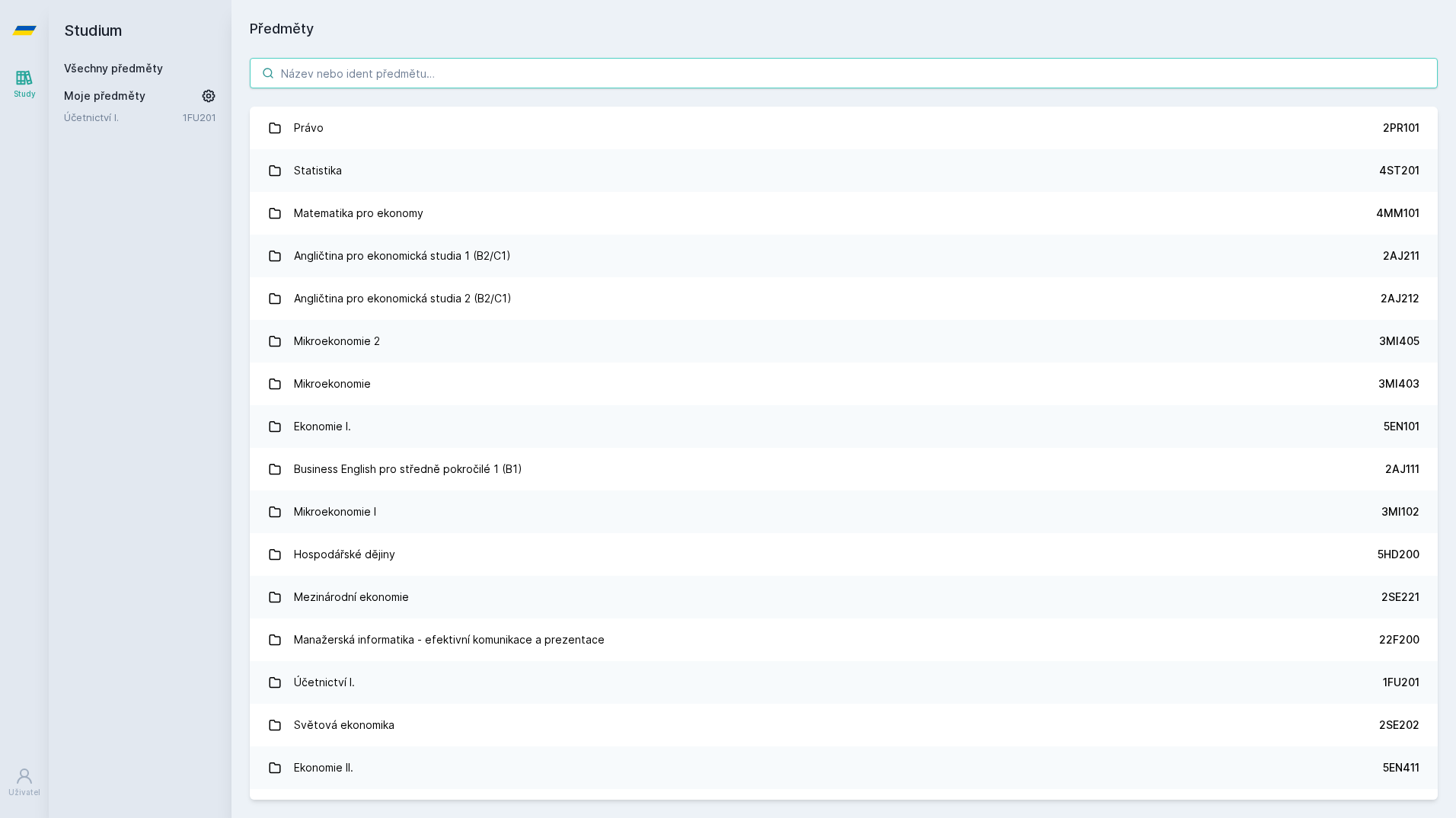
click at [342, 72] on input "search" at bounding box center [843, 72] width 1188 height 30
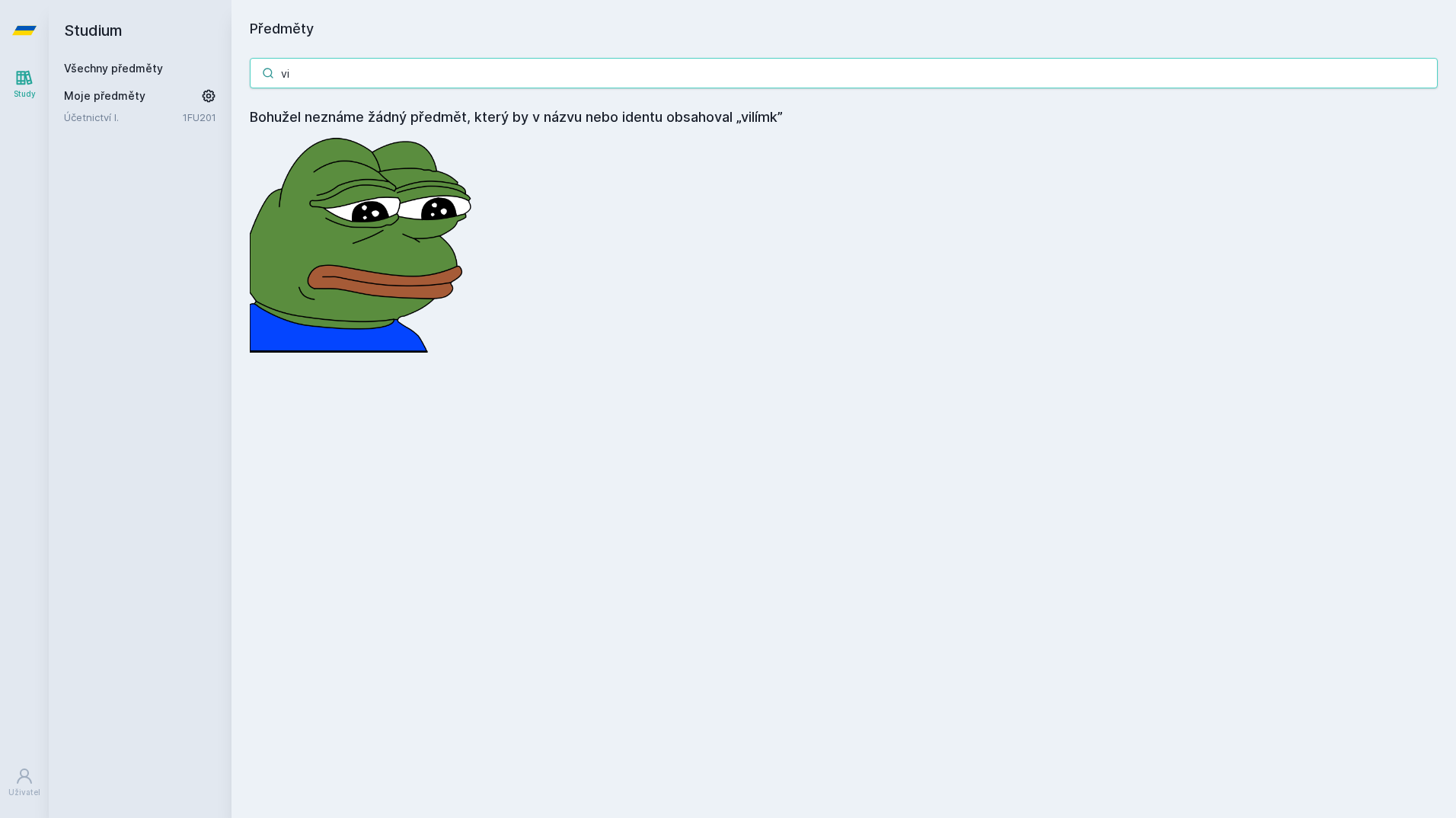
type input "v"
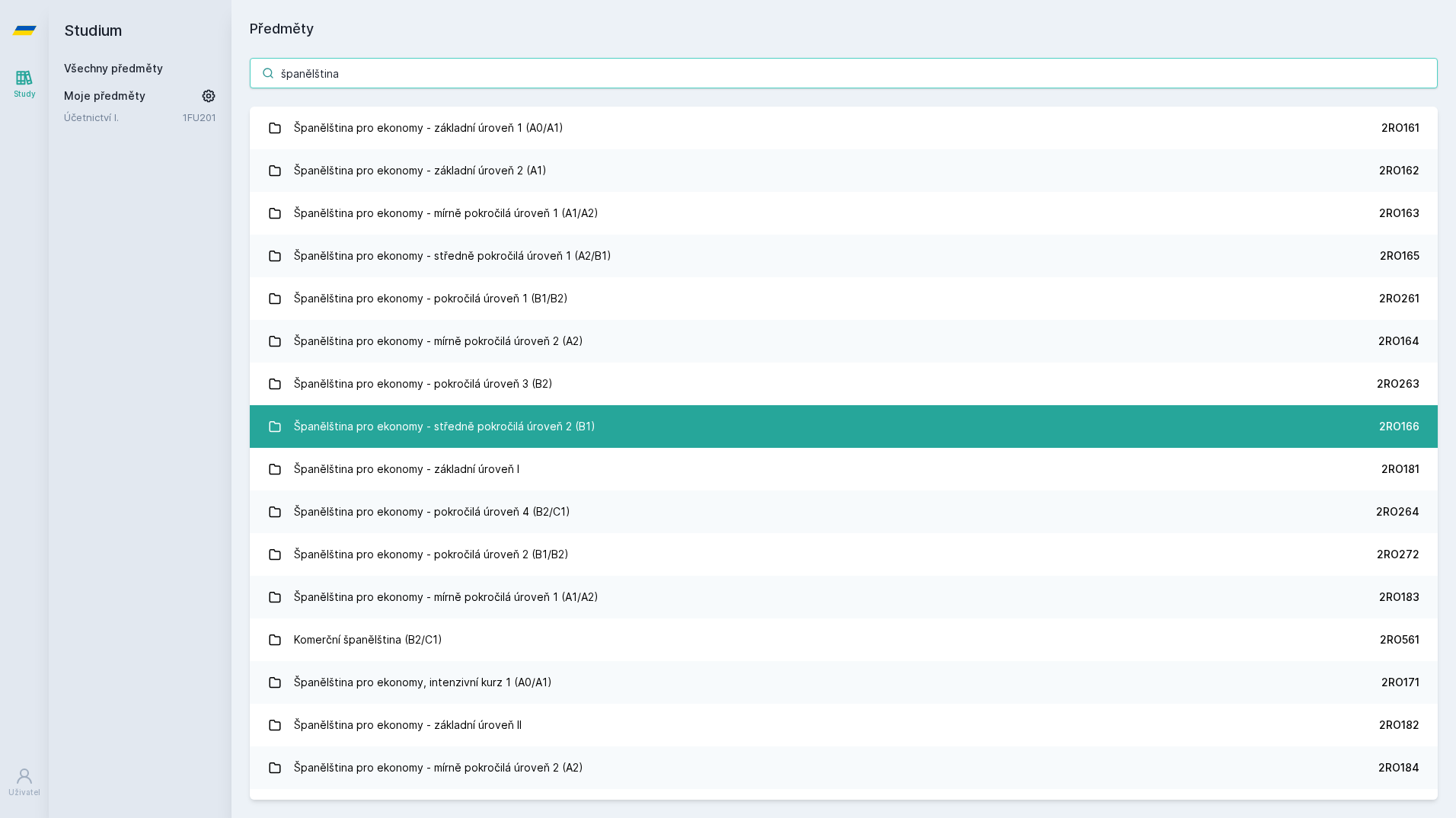
type input "španělština"
click at [647, 426] on link "Španělština pro ekonomy - středně pokročilá úroveň 2 (B1) 2RO166" at bounding box center [843, 426] width 1188 height 43
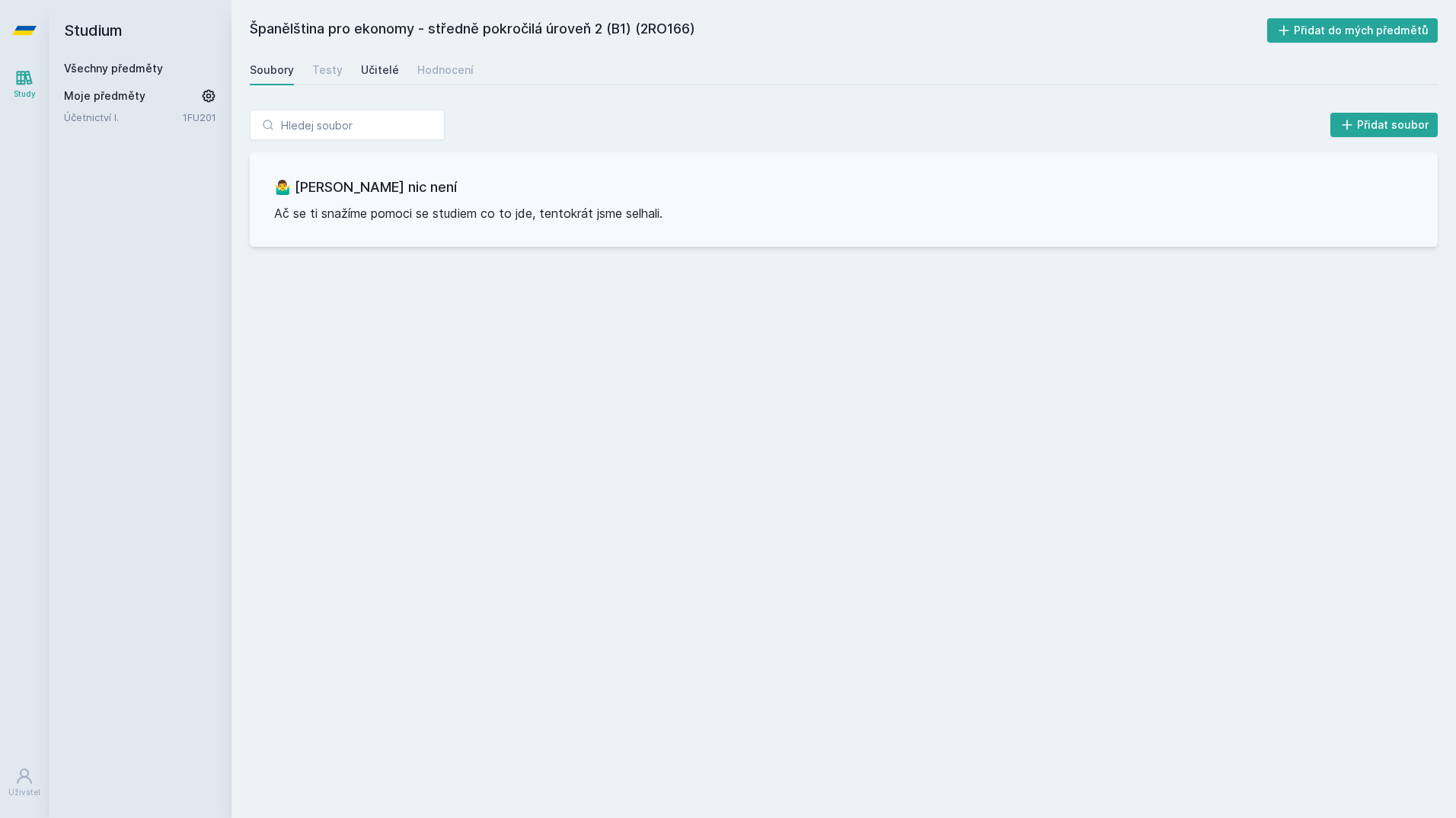
click at [370, 75] on div "Učitelé" at bounding box center [380, 70] width 38 height 16
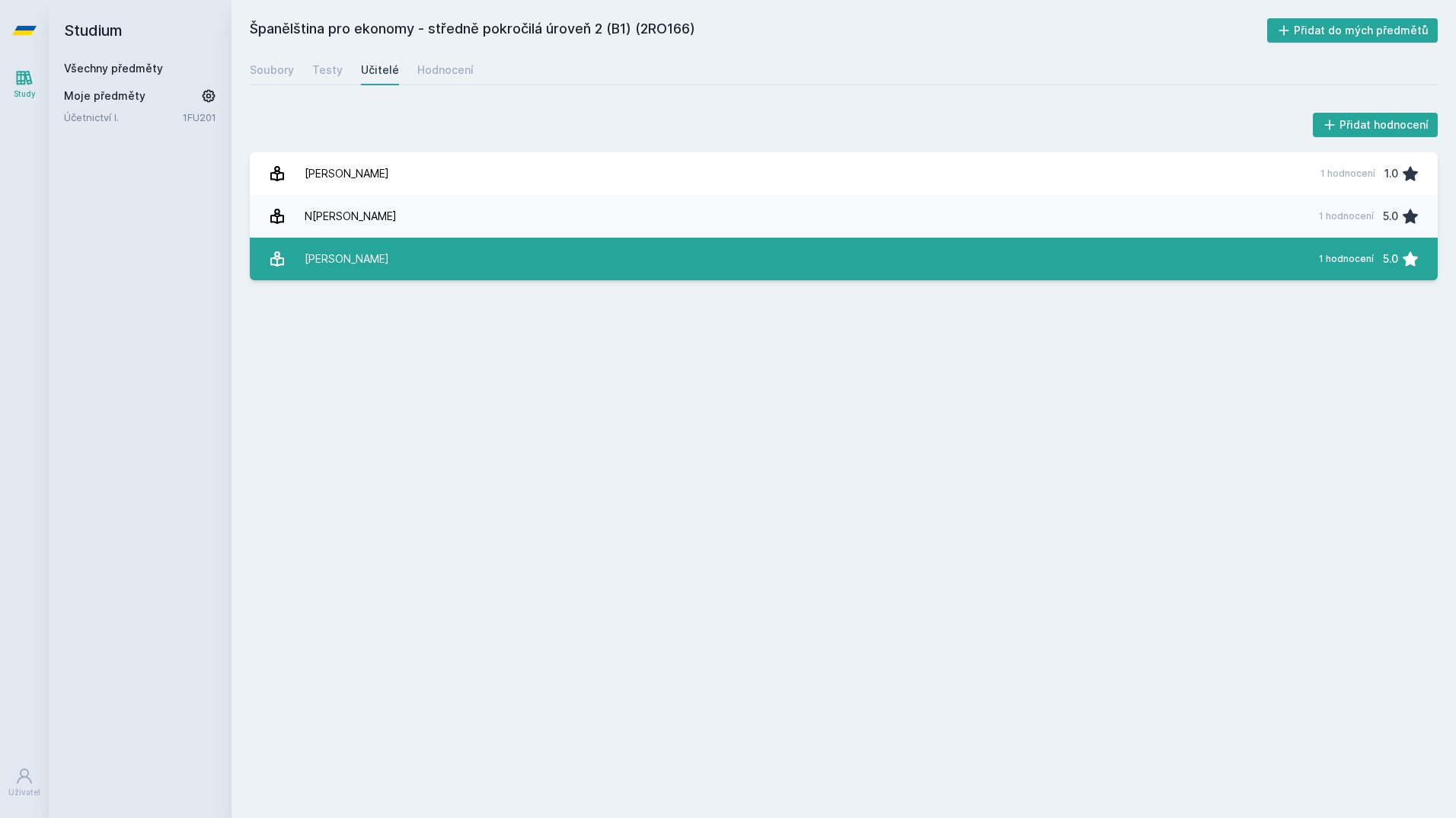
click at [388, 251] on link "[PERSON_NAME] 1 hodnocení 5.0" at bounding box center [843, 258] width 1188 height 43
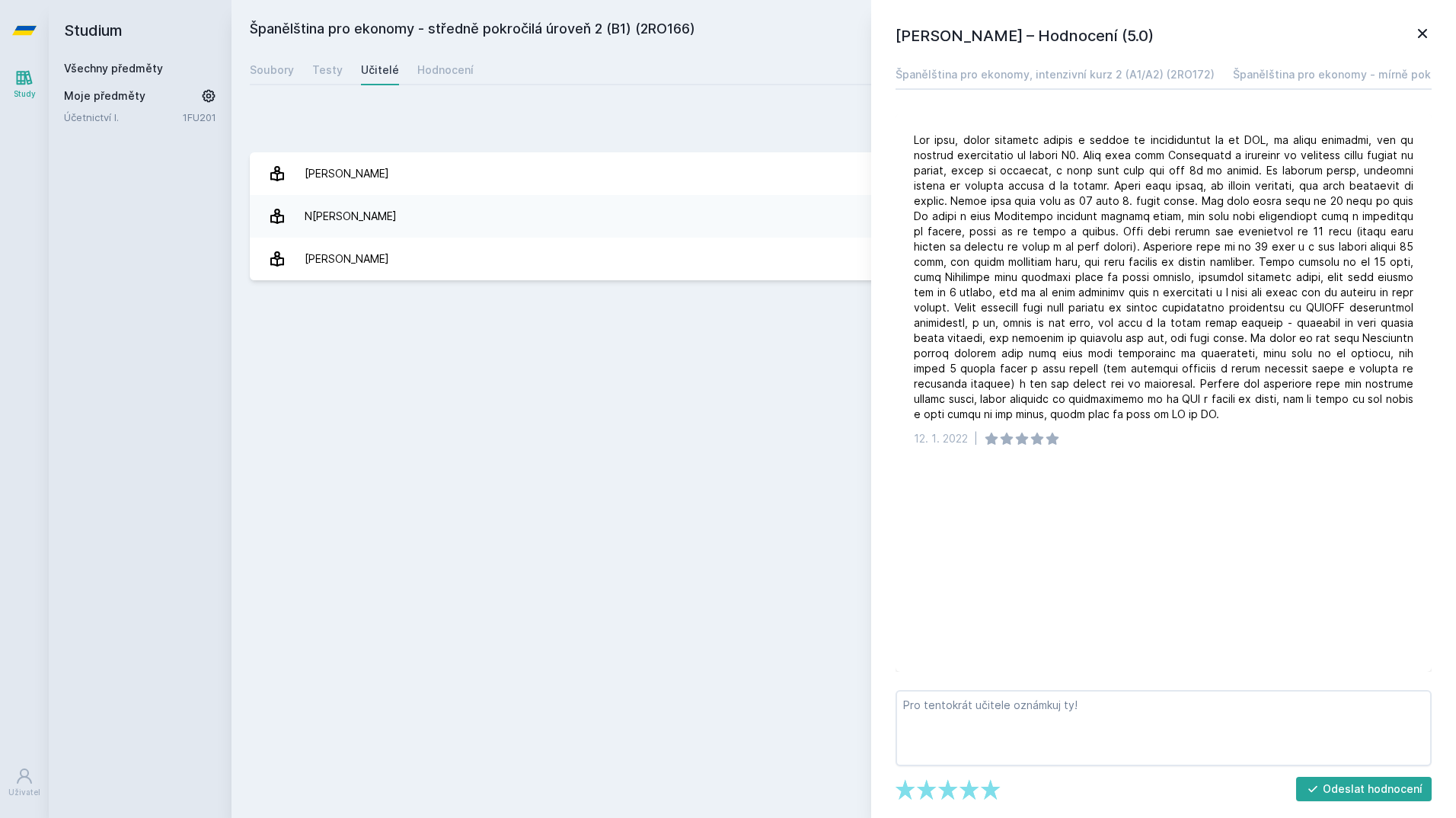
click at [1417, 29] on icon at bounding box center [1422, 34] width 18 height 18
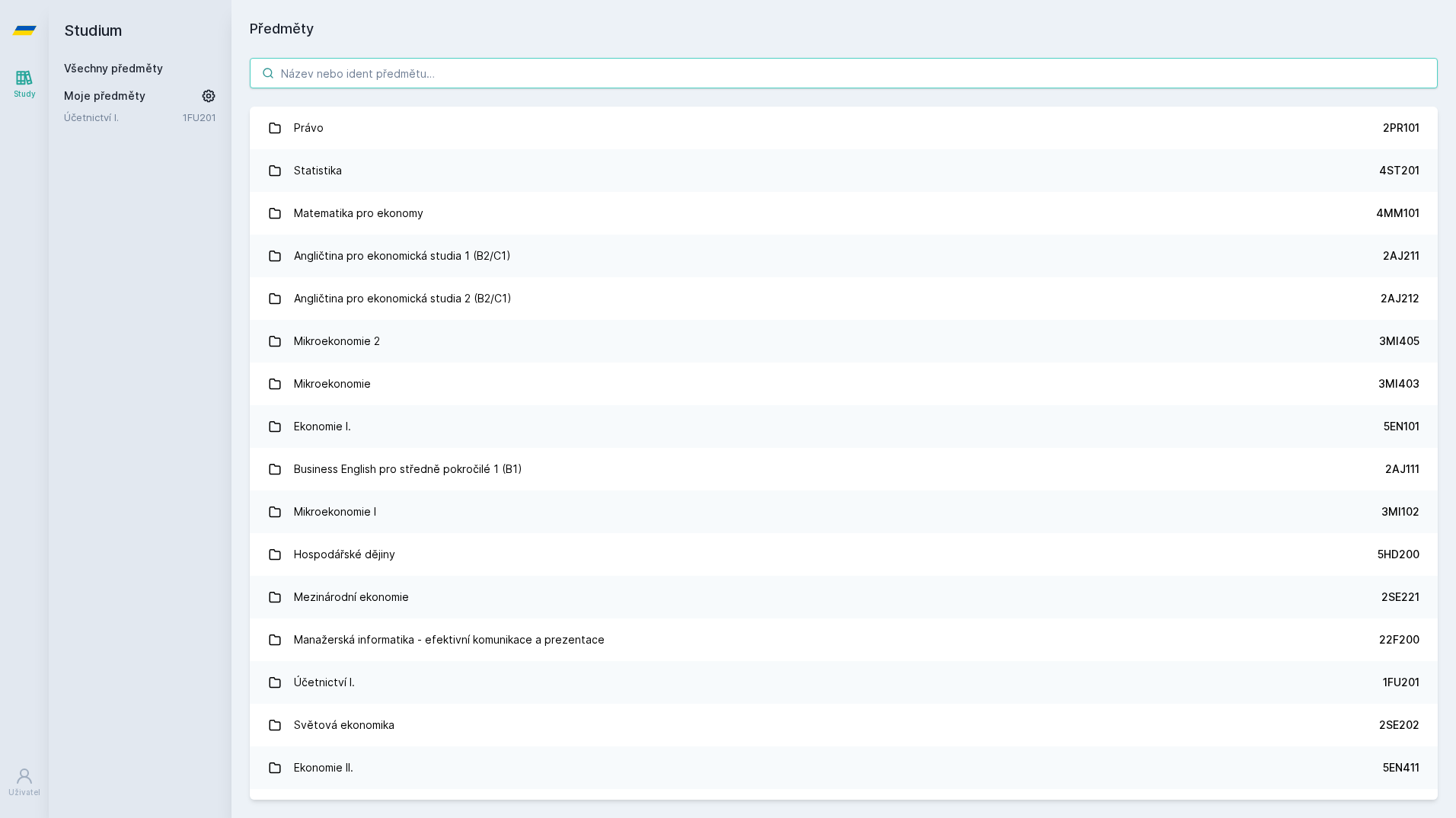
click at [384, 79] on input "search" at bounding box center [843, 72] width 1188 height 30
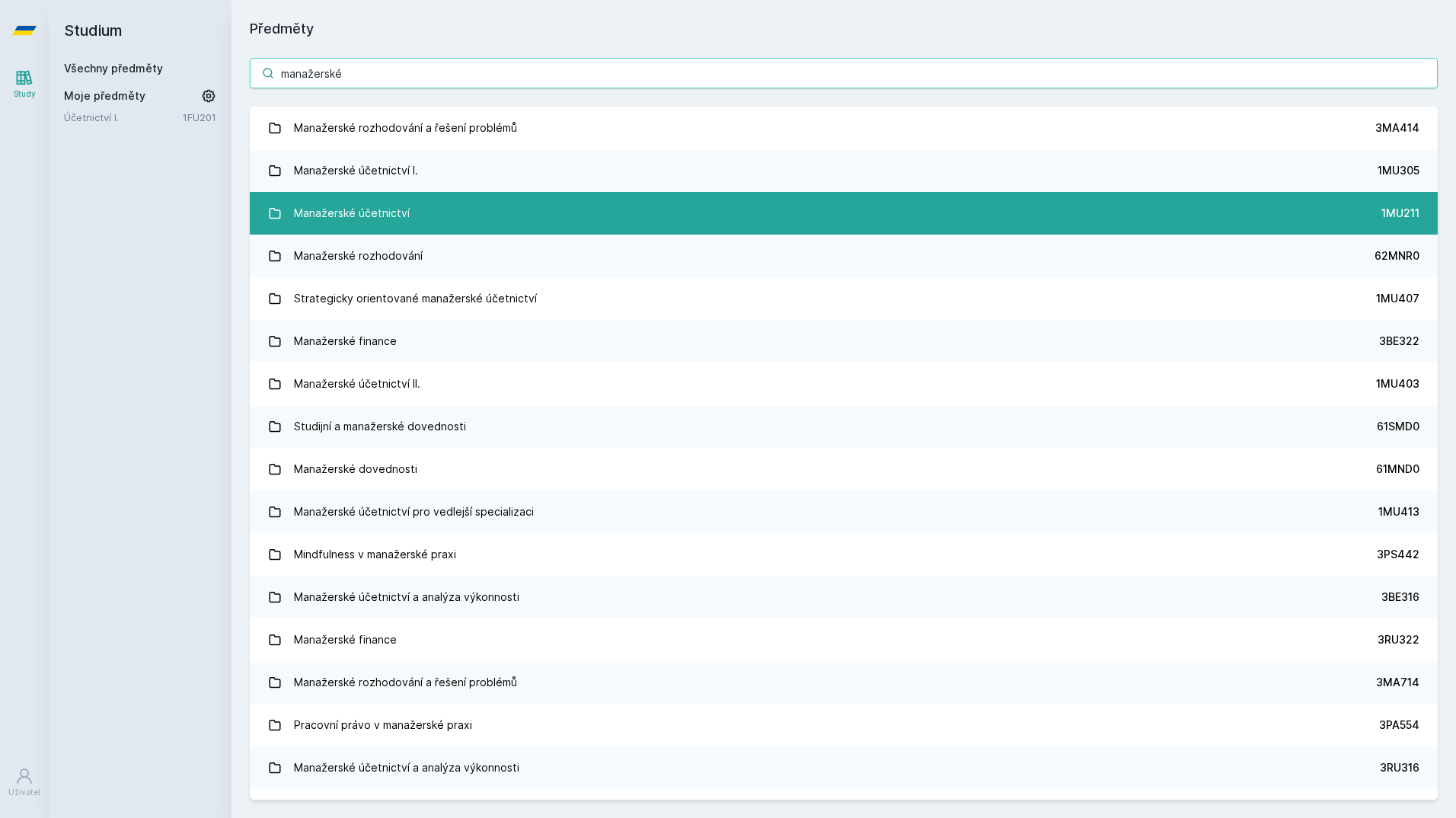
type input "manažerské"
click at [744, 216] on link "Manažerské účetnictví 1MU211" at bounding box center [843, 213] width 1188 height 43
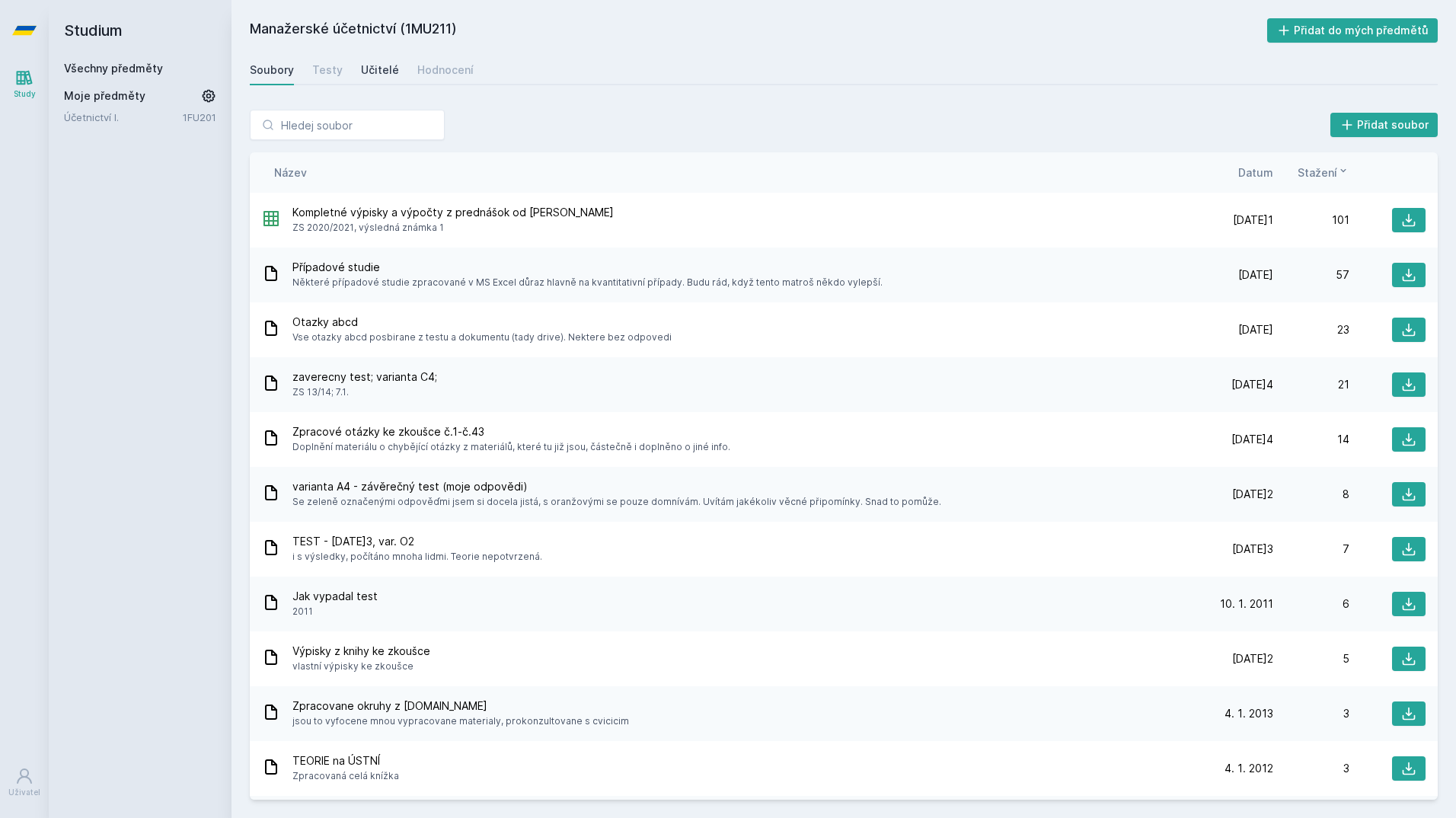
click at [362, 70] on div "Učitelé" at bounding box center [380, 70] width 38 height 16
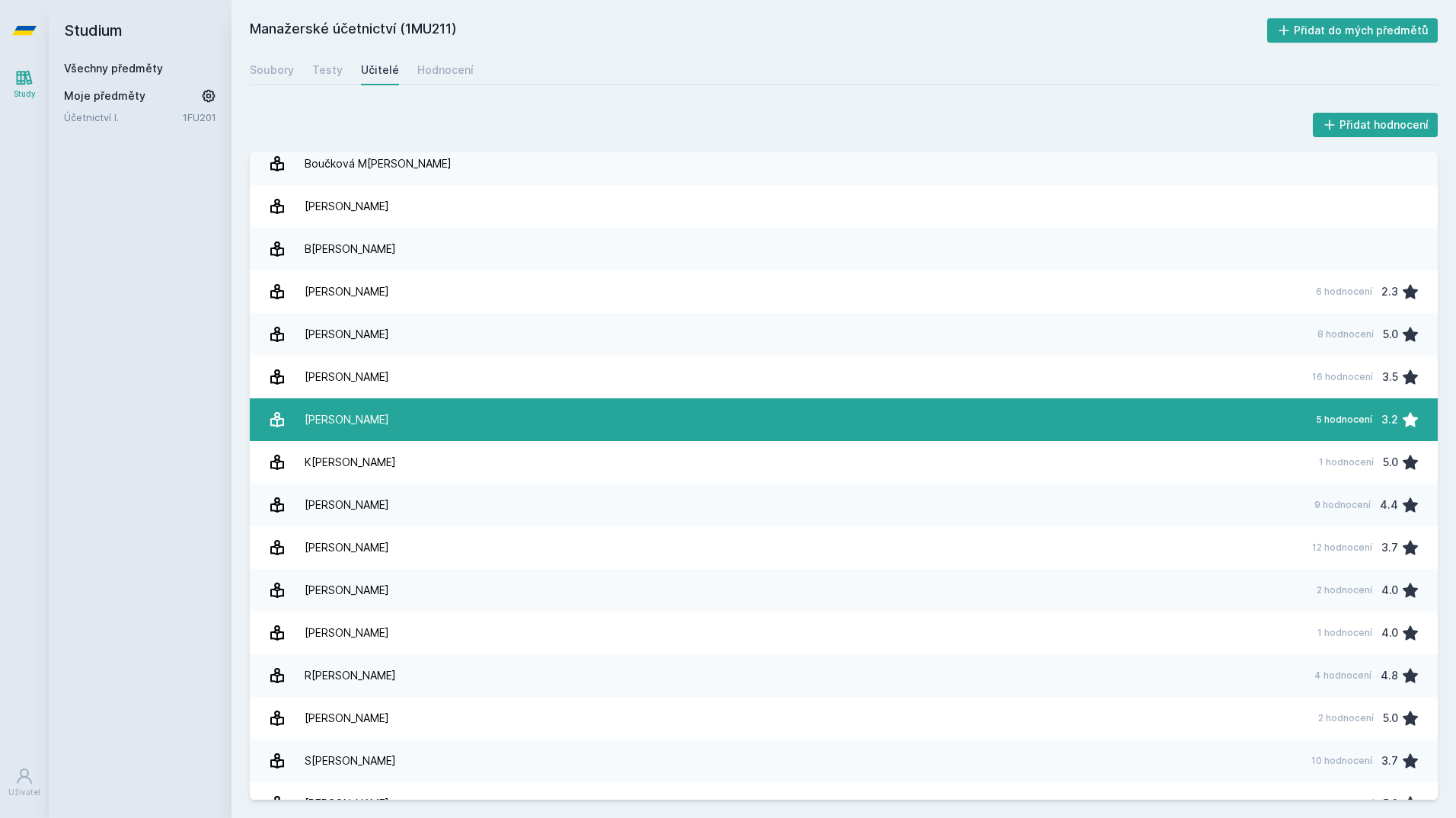
scroll to position [291, 0]
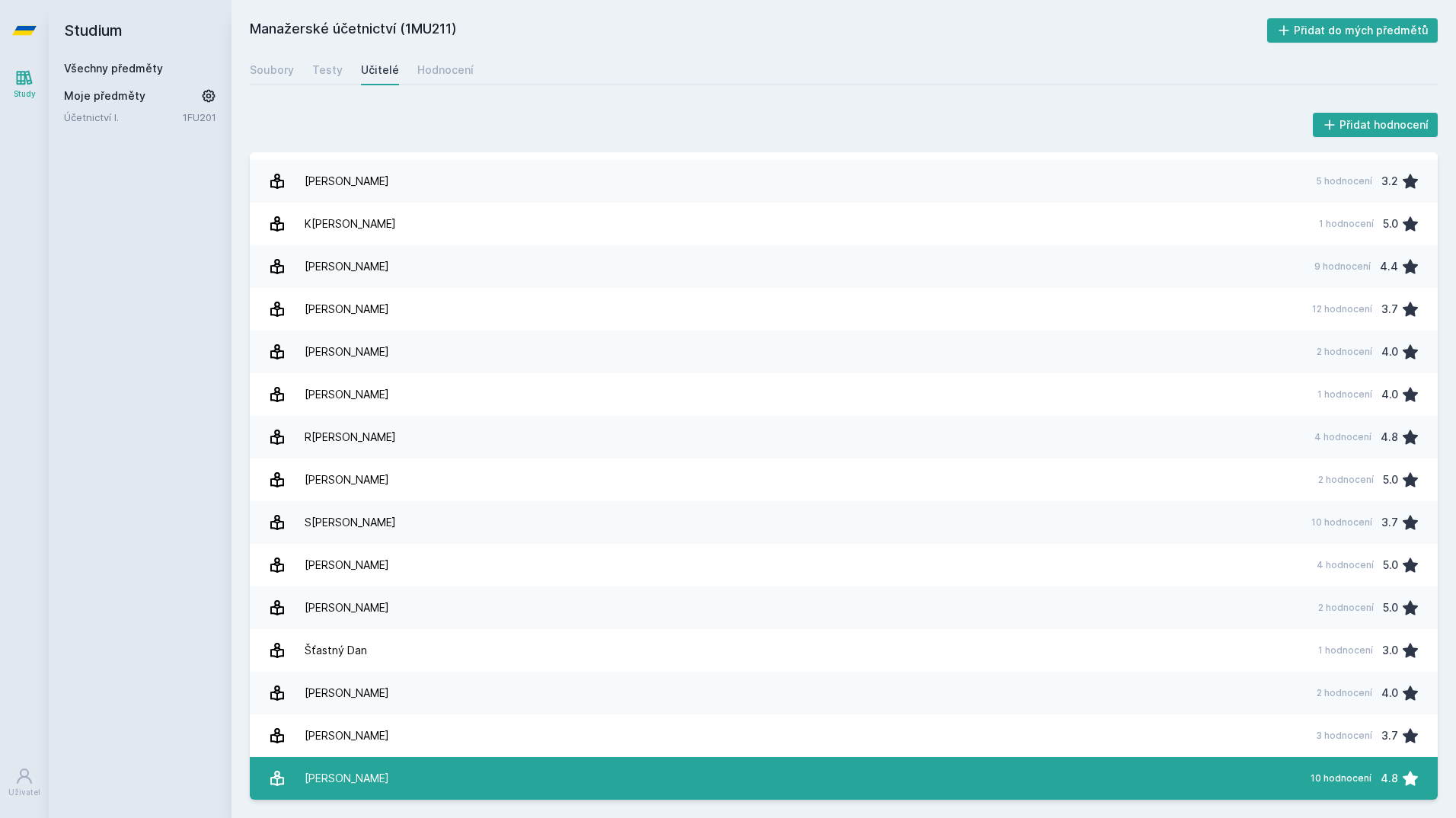
click at [364, 793] on link "[PERSON_NAME] 10 hodnocení 4.8" at bounding box center [843, 778] width 1188 height 43
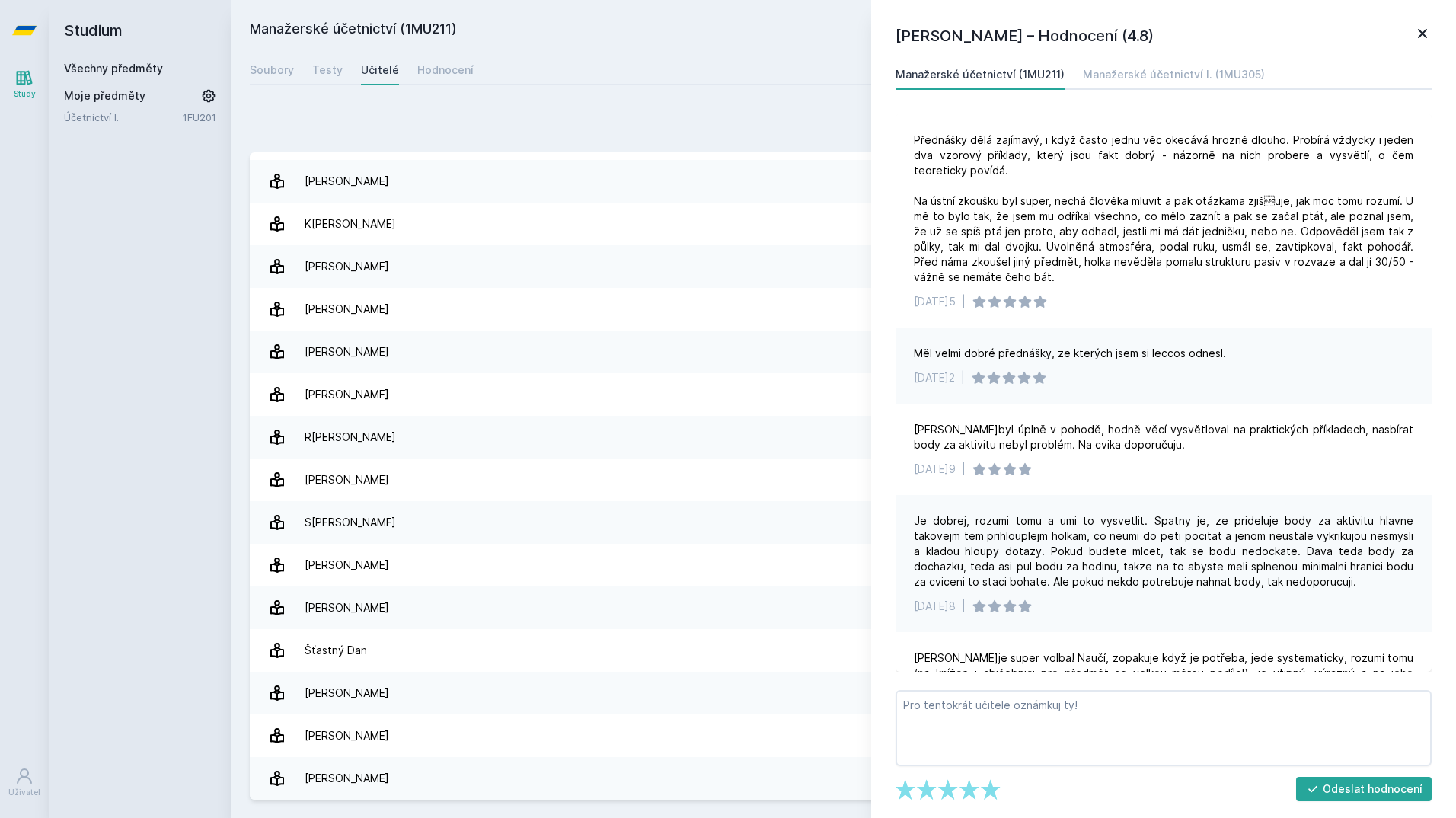
click at [1420, 35] on icon at bounding box center [1422, 34] width 9 height 9
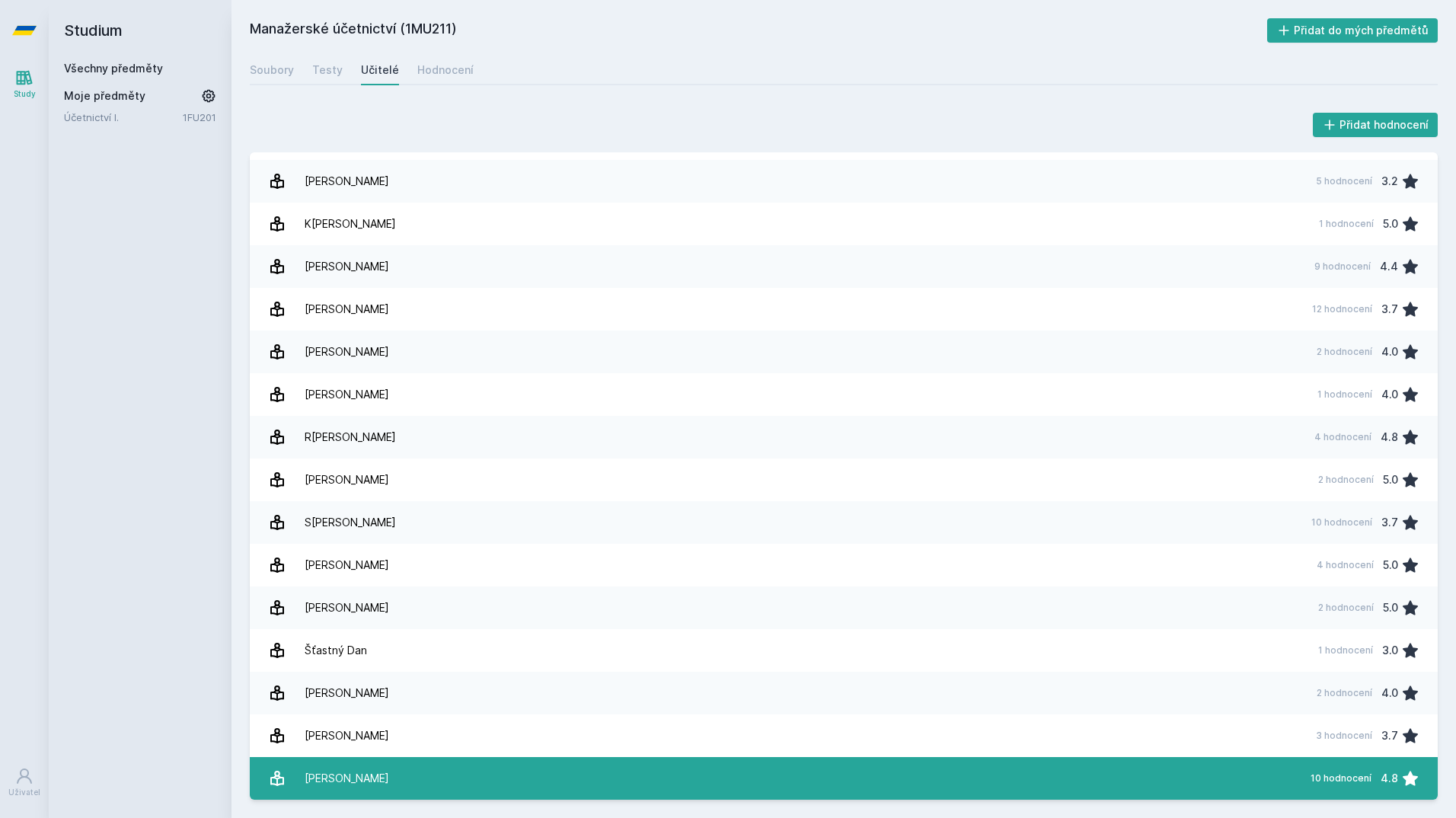
click at [937, 760] on link "[PERSON_NAME] 10 hodnocení 4.8" at bounding box center [843, 778] width 1188 height 43
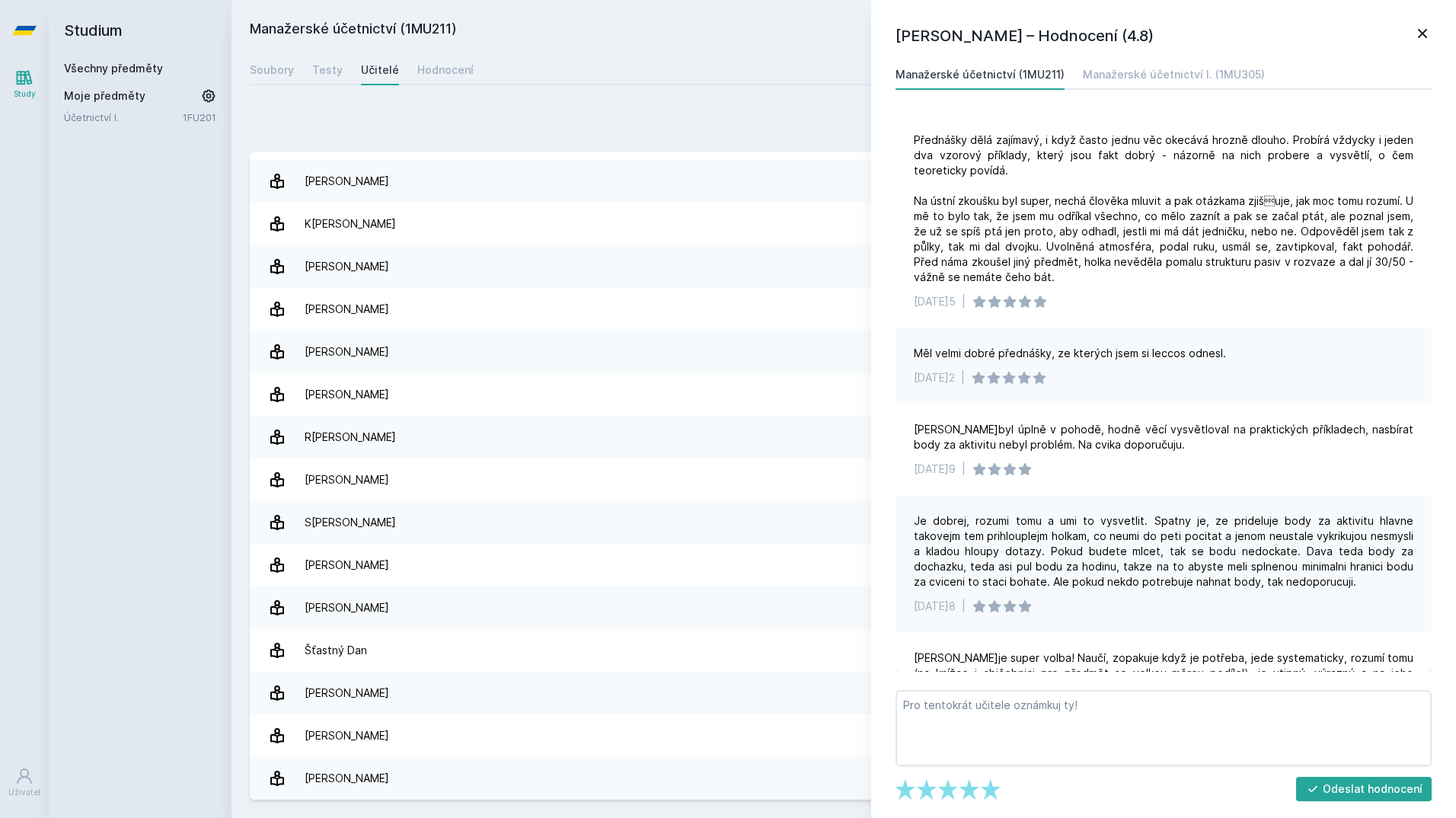
click at [1429, 29] on icon at bounding box center [1422, 34] width 18 height 18
